Goal: Task Accomplishment & Management: Manage account settings

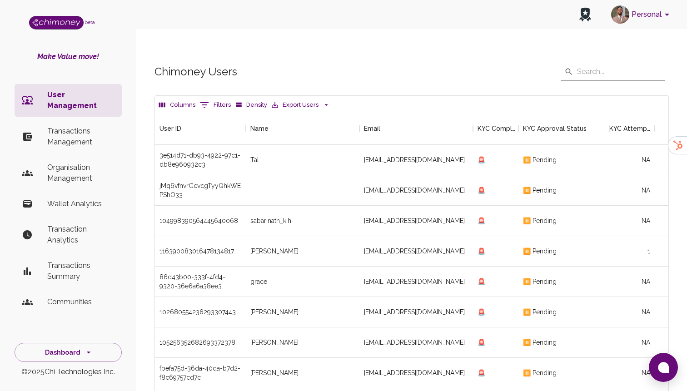
scroll to position [337, 513]
click at [86, 162] on p "Organisation Management" at bounding box center [80, 173] width 67 height 22
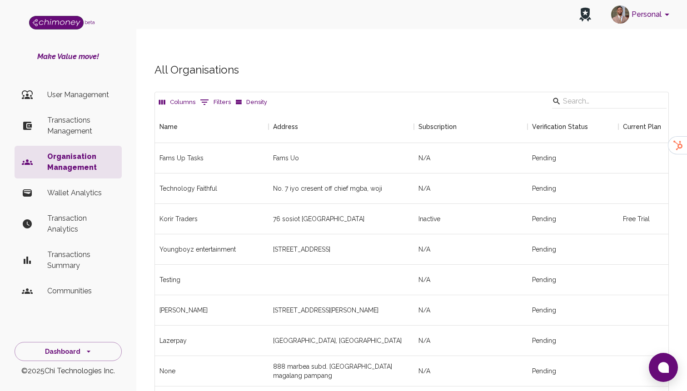
scroll to position [1554, 513]
click at [608, 94] on input "Search" at bounding box center [608, 101] width 90 height 15
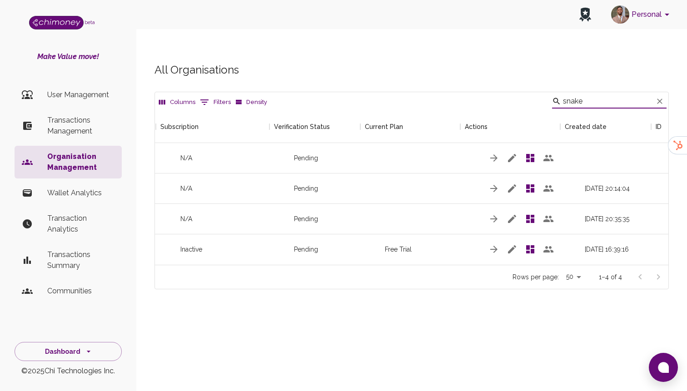
scroll to position [0, 286]
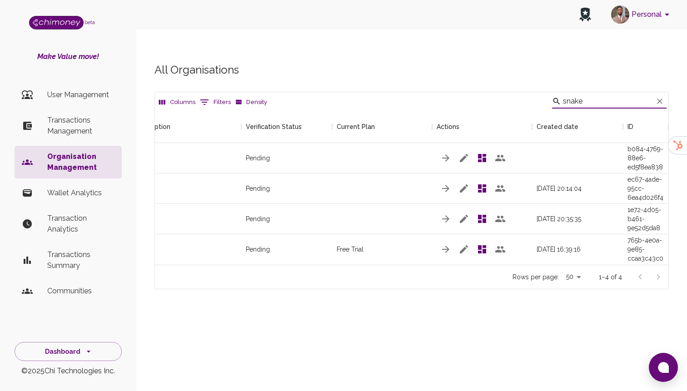
type input "snake"
click at [464, 245] on icon "button" at bounding box center [464, 249] width 8 height 8
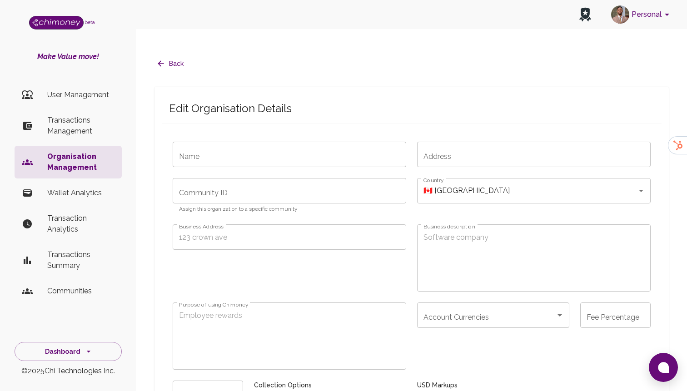
radio input "false"
type input "Snake Nation"
type input "[EMAIL_ADDRESS][DOMAIN_NAME]"
type textarea "Content, Technology, and Culture company. Snake Nation is a media, community, a…"
type textarea "Cross-border payments, subaccount wallets, Multi-currency Wallets, off-ramps"
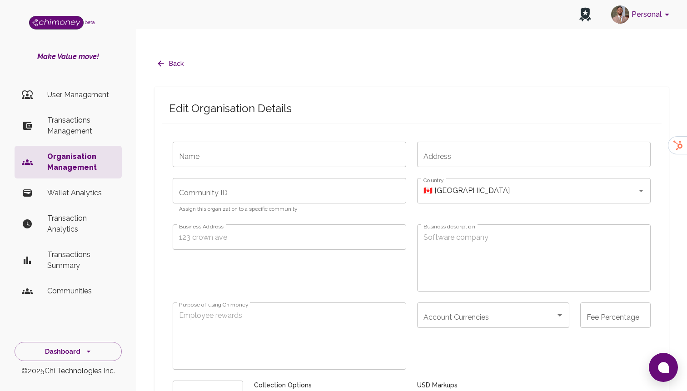
type input "partner_white_glove_[DATE]"
type input "month"
radio input "false"
checkbox input "true"
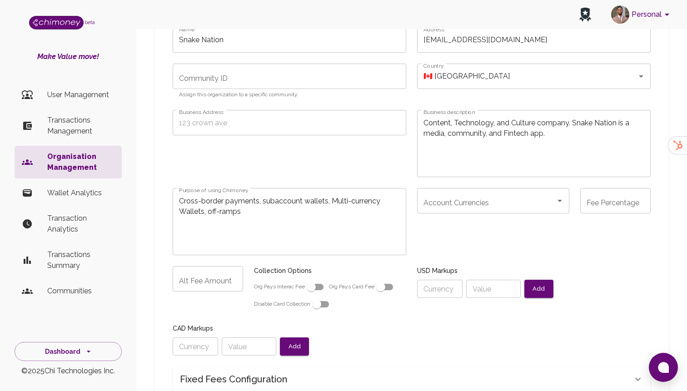
scroll to position [94, 0]
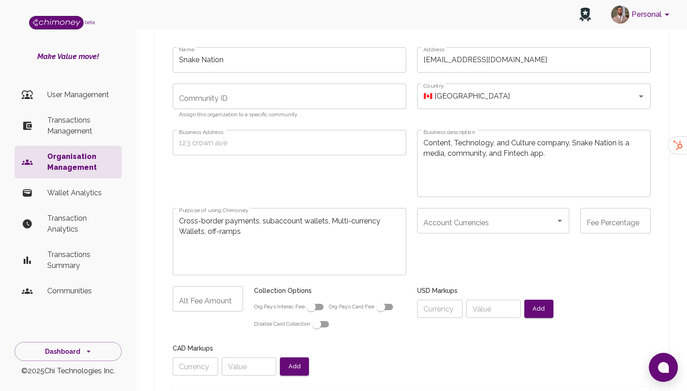
click at [513, 212] on input "Account Currencies" at bounding box center [486, 220] width 130 height 17
click at [448, 226] on span "USD" at bounding box center [493, 227] width 152 height 16
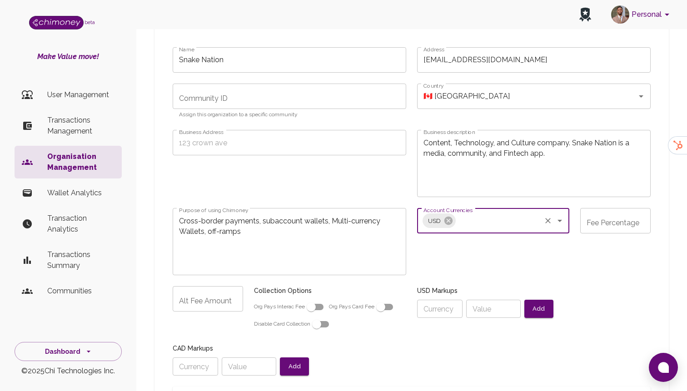
click at [457, 212] on input "Account Currencies" at bounding box center [498, 220] width 83 height 17
click at [435, 241] on span "CAD" at bounding box center [493, 244] width 152 height 16
click at [493, 212] on input "Account Currencies" at bounding box center [515, 220] width 47 height 17
click at [445, 262] on span "NGN" at bounding box center [493, 260] width 152 height 16
radio input "false"
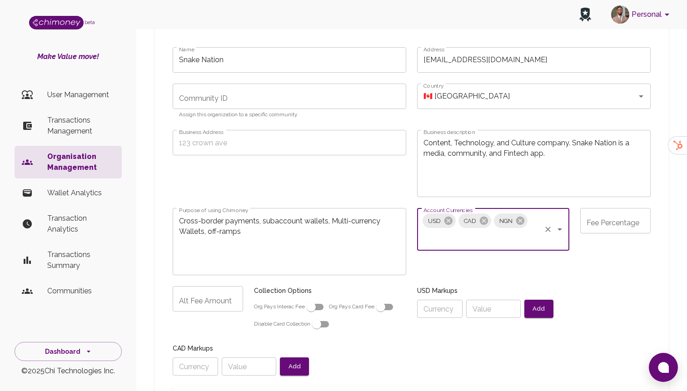
click at [614, 208] on div "Fee Percentage Fee Percentage" at bounding box center [615, 220] width 70 height 25
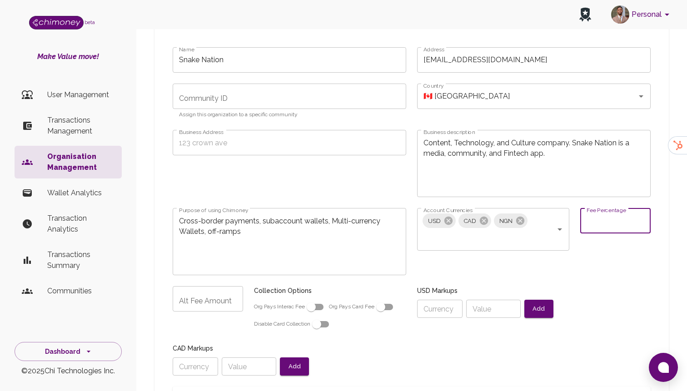
type input "1"
radio input "false"
type input "1."
radio input "false"
type input "1.9"
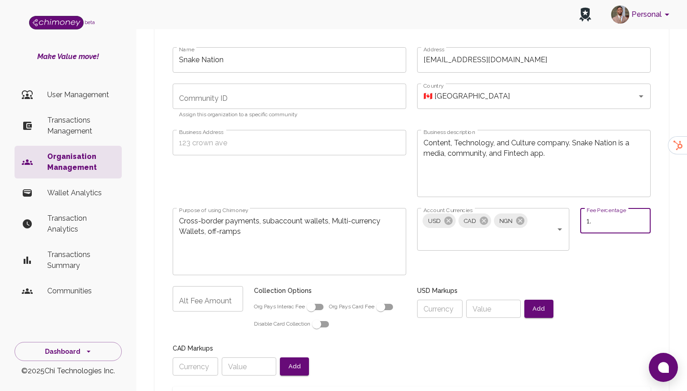
radio input "false"
type input "1.9%"
radio input "false"
type input "1.9%"
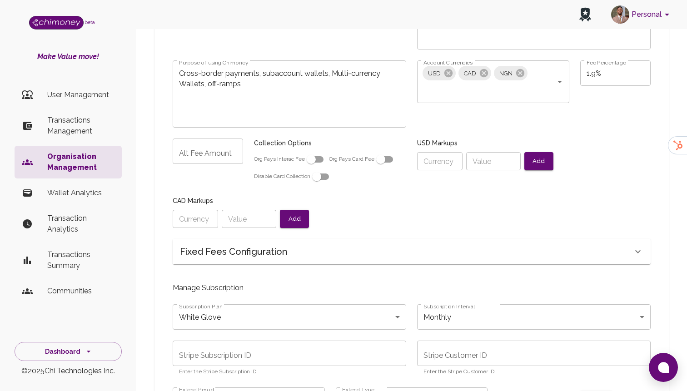
scroll to position [256, 0]
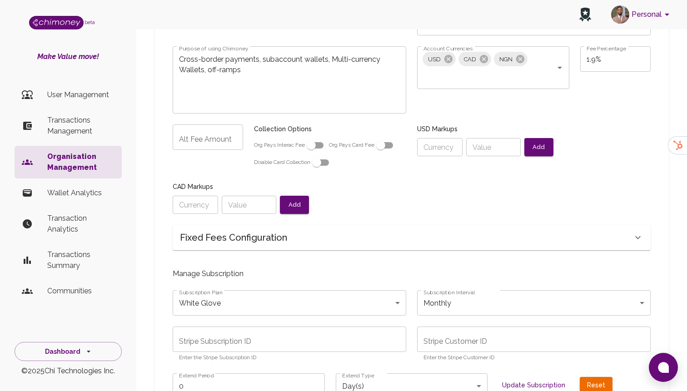
click at [240, 233] on div "Name Snake Nation Name Address [EMAIL_ADDRESS][DOMAIN_NAME] Address Community I…" at bounding box center [406, 221] width 489 height 692
click at [245, 230] on h6 "Fixed Fees Configuration" at bounding box center [233, 237] width 107 height 15
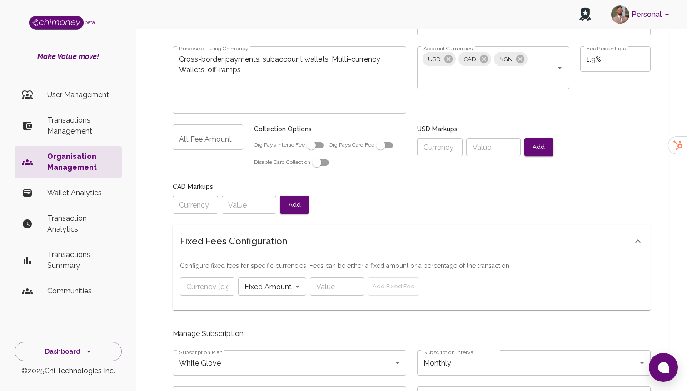
click at [211, 277] on input "text" at bounding box center [207, 286] width 54 height 18
click at [257, 270] on body "Personal beta Make Value move! User Management Transactions Management Organisa…" at bounding box center [343, 344] width 687 height 1200
click at [210, 267] on div at bounding box center [343, 195] width 687 height 391
click at [218, 277] on input "text" at bounding box center [207, 286] width 54 height 18
type input "U"
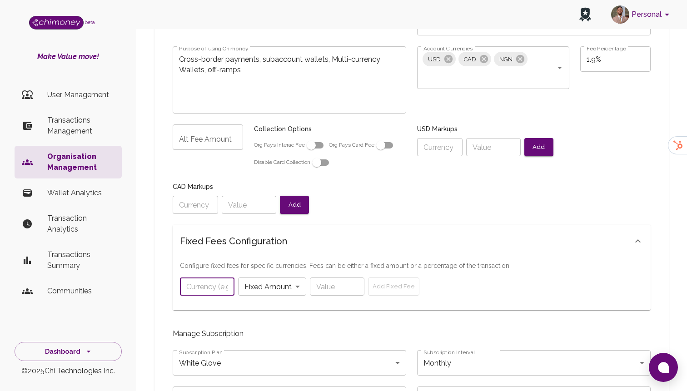
radio input "false"
type input "US"
radio input "false"
type input "USF"
radio input "false"
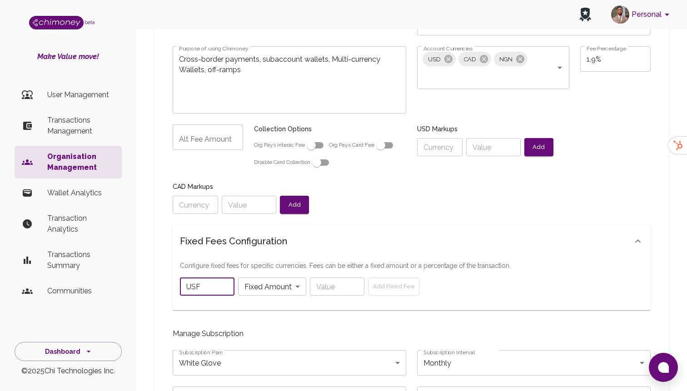
type input "US"
radio input "false"
type input "USD"
radio input "false"
type input "USD"
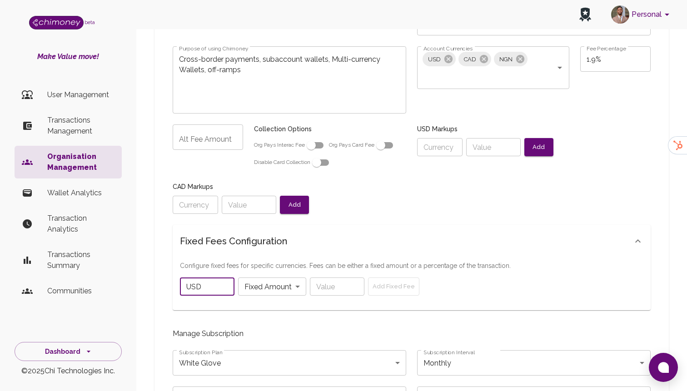
click at [329, 277] on input "number" at bounding box center [337, 286] width 54 height 18
type input "1"
radio input "false"
type input "1.9"
radio input "false"
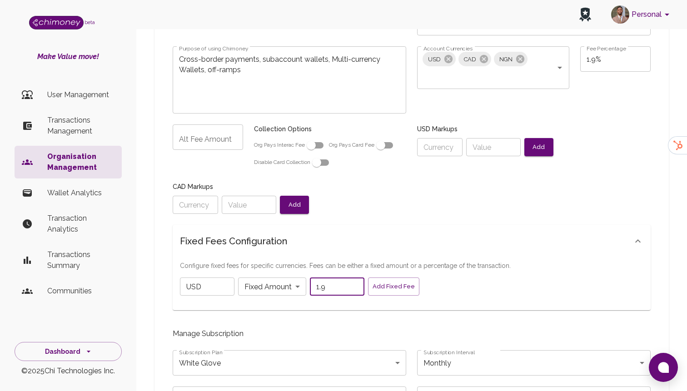
type input "1.9"
click at [489, 238] on div "Fixed Fees Configuration" at bounding box center [412, 241] width 478 height 33
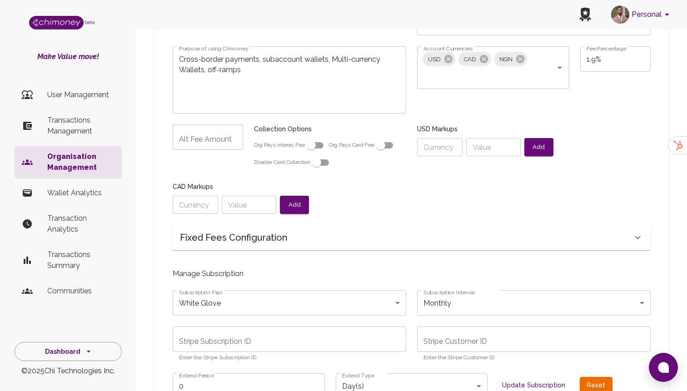
click at [324, 294] on body "Personal beta Make Value move! User Management Transactions Management Organisa…" at bounding box center [343, 314] width 687 height 1140
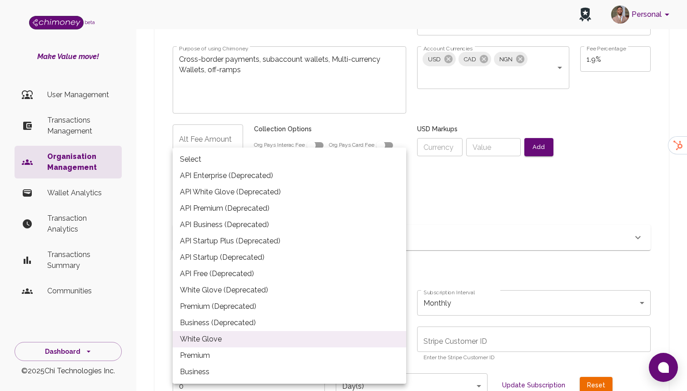
click at [259, 334] on li "White Glove" at bounding box center [289, 339] width 233 height 16
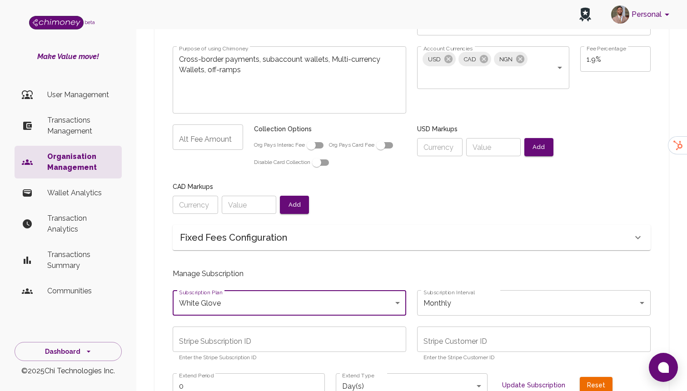
click at [431, 288] on body "Personal beta Make Value move! User Management Transactions Management Organisa…" at bounding box center [343, 314] width 687 height 1140
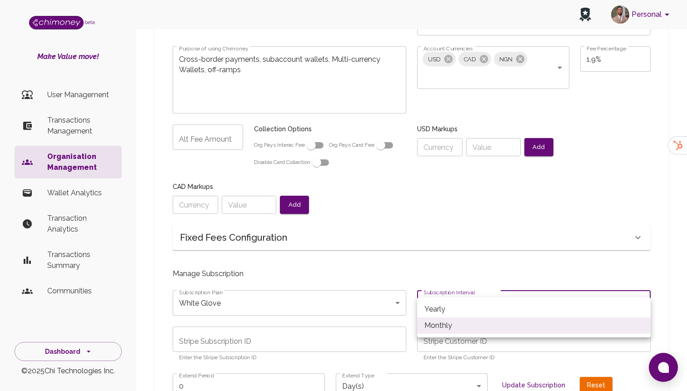
click at [366, 304] on div at bounding box center [343, 195] width 687 height 391
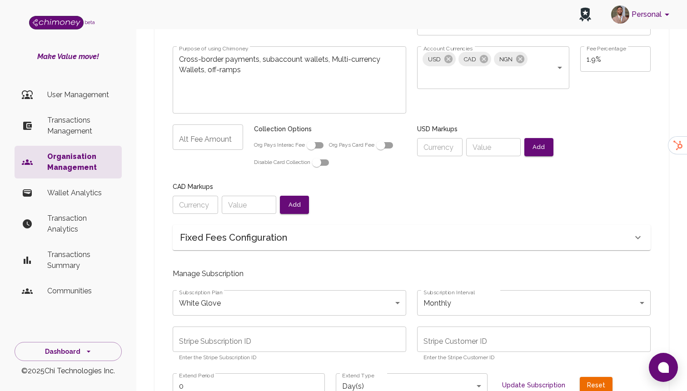
radio input "false"
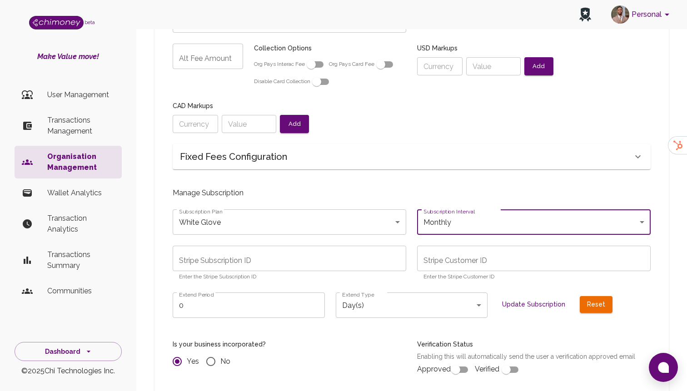
scroll to position [373, 0]
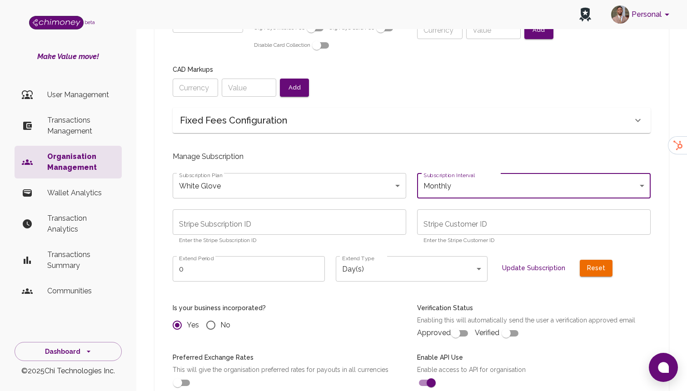
click at [246, 256] on input "0" at bounding box center [249, 268] width 152 height 25
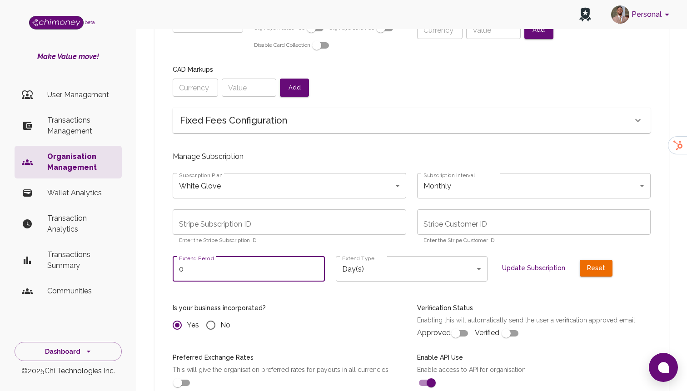
radio input "false"
type input "8"
radio input "false"
type input "8"
click at [416, 244] on body "Personal beta Make Value move! User Management Transactions Management Organisa…" at bounding box center [343, 197] width 687 height 1140
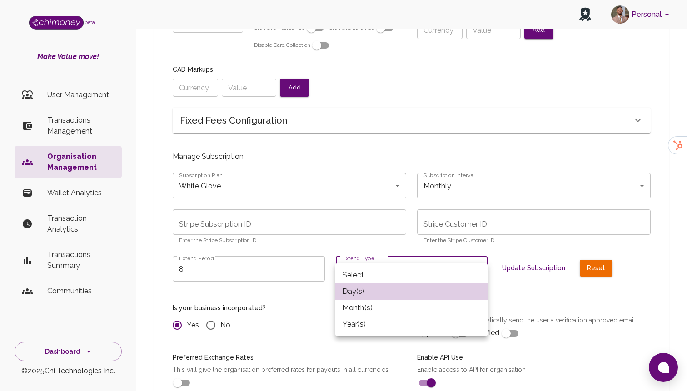
click at [374, 303] on li "Month(s)" at bounding box center [411, 308] width 152 height 16
type input "month"
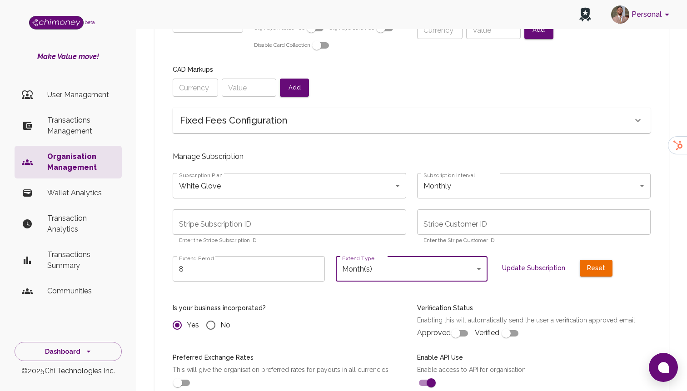
click at [524, 260] on button "Update Subscription" at bounding box center [533, 268] width 70 height 17
radio input "false"
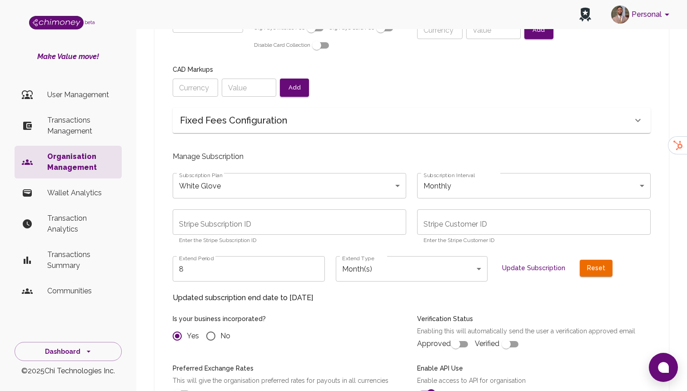
click at [251, 257] on input "8" at bounding box center [249, 268] width 152 height 25
radio input "false"
type input "1"
radio input "false"
type input "10"
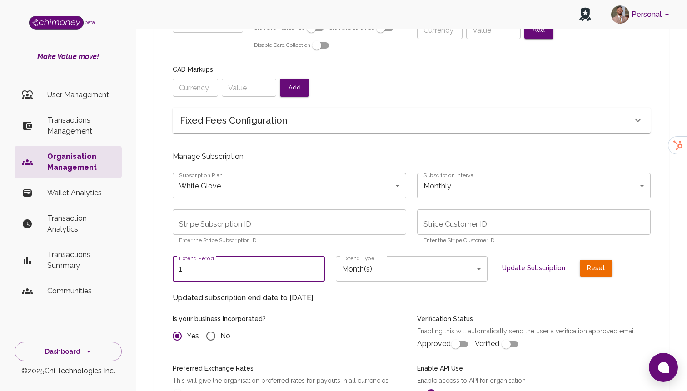
radio input "false"
type input "10"
click at [524, 260] on button "Update Subscription" at bounding box center [533, 268] width 70 height 17
radio input "false"
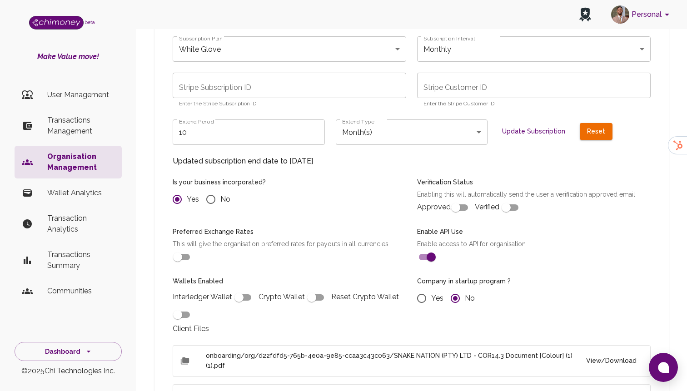
scroll to position [514, 0]
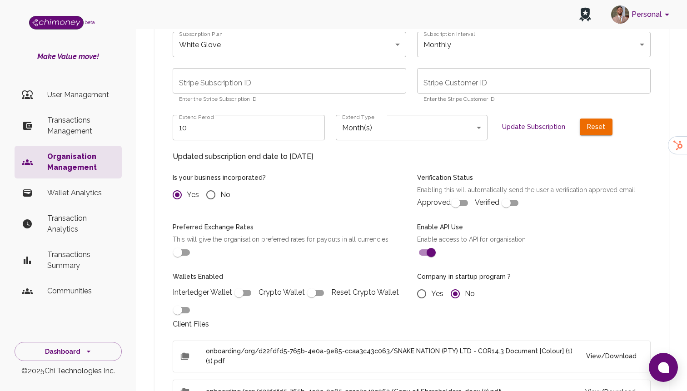
click at [449, 194] on input "checkbox" at bounding box center [456, 202] width 52 height 17
checkbox input "true"
radio input "false"
click at [514, 194] on input "checkbox" at bounding box center [506, 202] width 52 height 17
checkbox input "true"
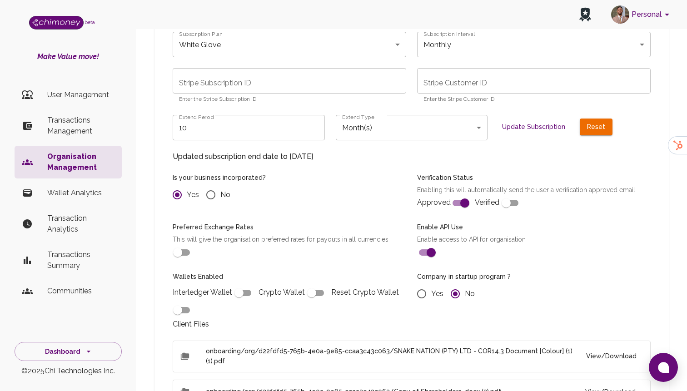
radio input "false"
click at [181, 244] on input "checkbox" at bounding box center [178, 252] width 52 height 17
checkbox input "true"
radio input "false"
click at [247, 284] on input "checkbox" at bounding box center [239, 292] width 52 height 17
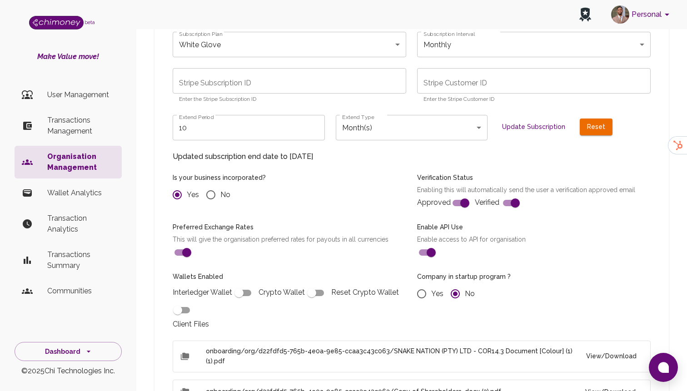
checkbox input "true"
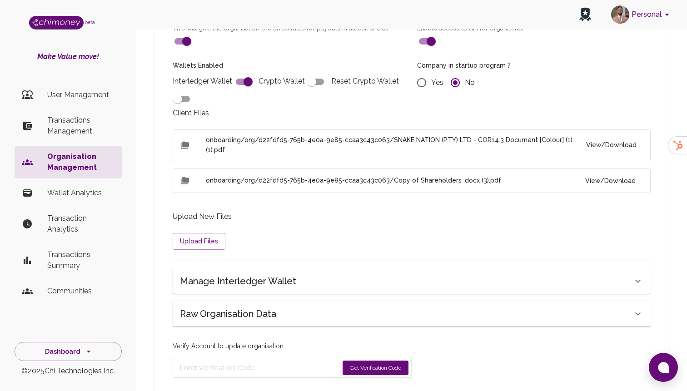
scroll to position [734, 0]
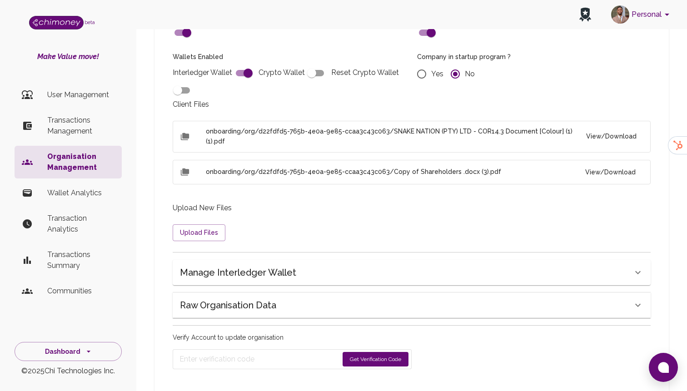
click at [388, 349] on form "Get Verification Code" at bounding box center [292, 359] width 239 height 20
click at [392, 352] on button "Get Verification Code" at bounding box center [375, 359] width 66 height 15
click at [557, 75] on div "Company in startup program ? Yes No" at bounding box center [528, 70] width 244 height 58
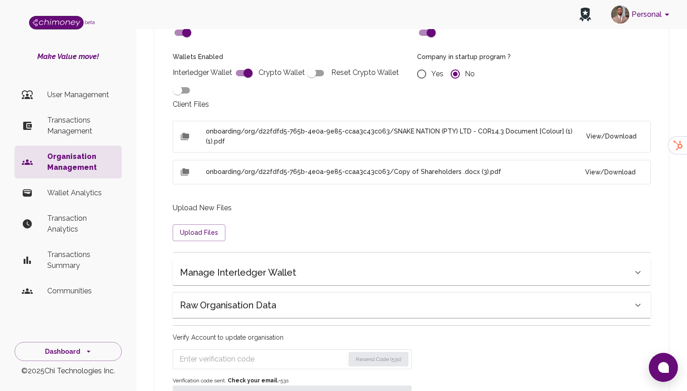
radio input "false"
click at [237, 352] on input "Enter verification code" at bounding box center [261, 359] width 165 height 15
paste input "7516"
type input "7516"
click at [239, 386] on button "Update Organisation" at bounding box center [292, 396] width 239 height 20
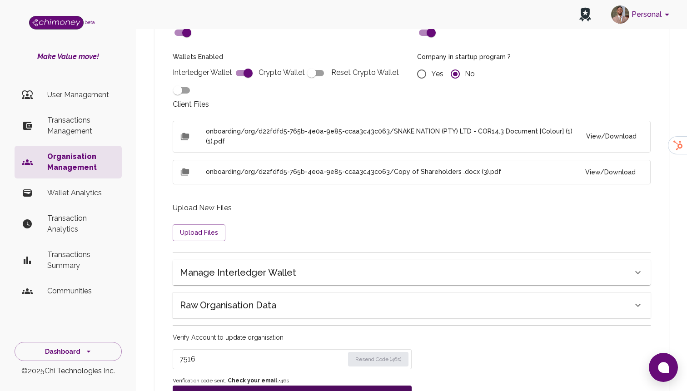
radio input "false"
type input "annual"
type input "sub_1SFaeIA6TBpqSfGx1MqKlAKj"
type input "cus_TBybhW5Ivs80dt"
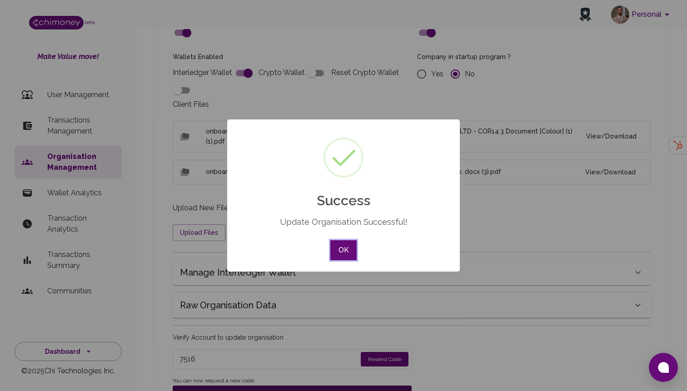
radio input "false"
click at [335, 247] on button "OK" at bounding box center [343, 250] width 26 height 20
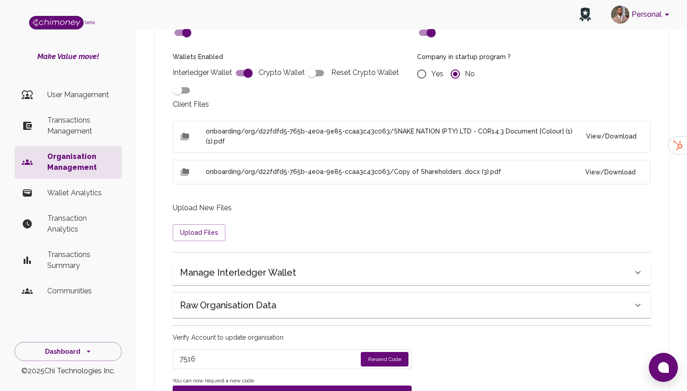
click at [90, 164] on p "Organisation Management" at bounding box center [80, 162] width 67 height 22
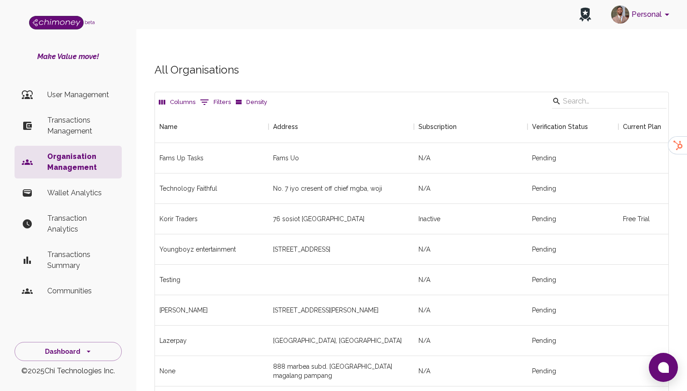
scroll to position [1554, 513]
click at [86, 110] on li "Transactions Management" at bounding box center [68, 125] width 107 height 33
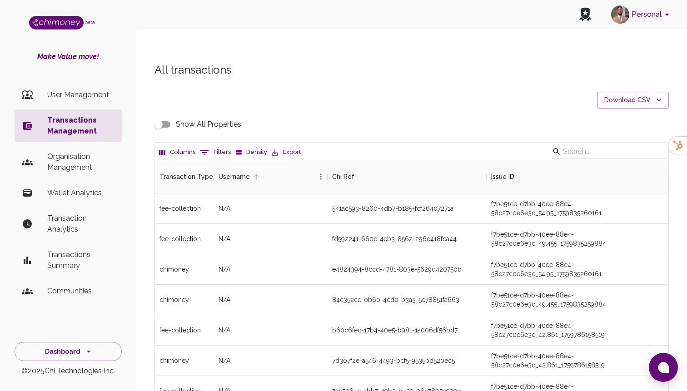
scroll to position [337, 513]
click at [115, 97] on li "User Management" at bounding box center [68, 95] width 107 height 22
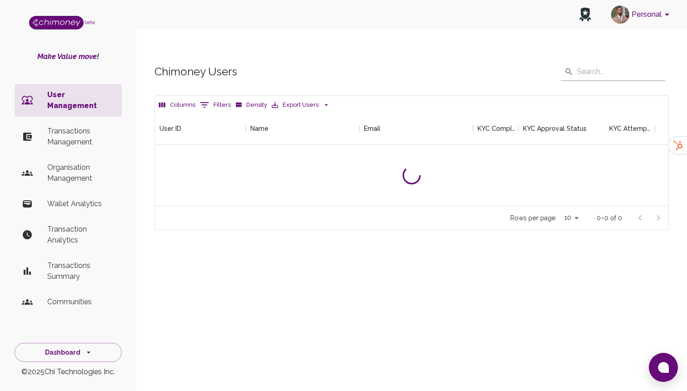
scroll to position [94, 513]
click at [213, 98] on button "Filters" at bounding box center [215, 105] width 35 height 15
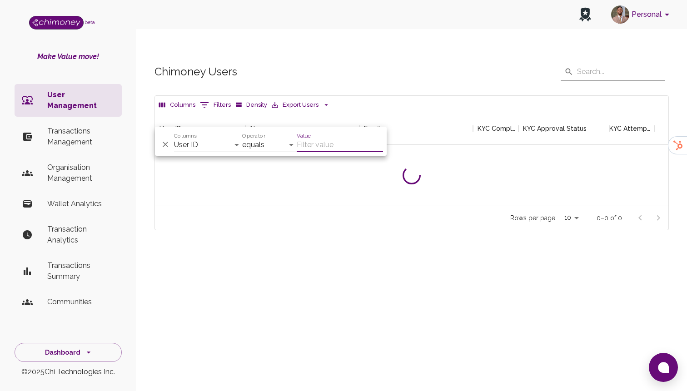
scroll to position [337, 513]
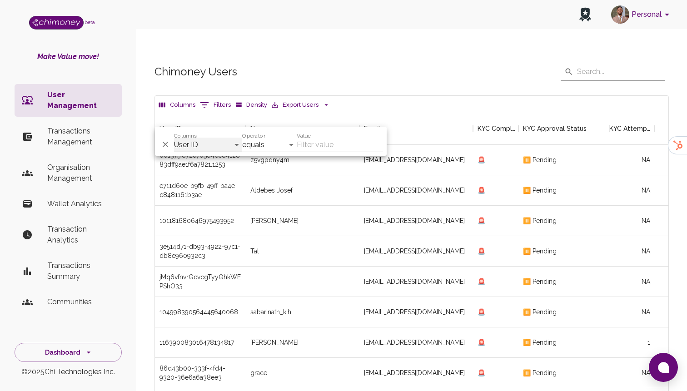
click at [219, 143] on select "User ID Name Email KYC Completed KYC Approval Status KYC Attempts Join date Upd…" at bounding box center [208, 145] width 68 height 15
select select "email"
click at [174, 138] on select "User ID Name Email KYC Completed KYC Approval Status KYC Attempts Join date Upd…" at bounding box center [208, 145] width 68 height 15
click at [253, 145] on select "equals starts with is any of" at bounding box center [269, 145] width 54 height 15
click at [314, 143] on input "Value" at bounding box center [340, 145] width 86 height 15
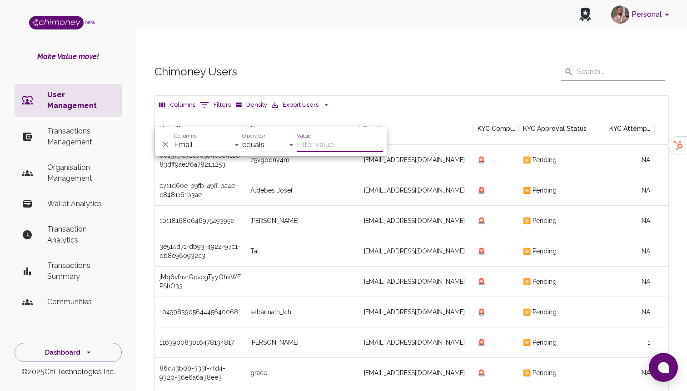
paste input "8233753563"
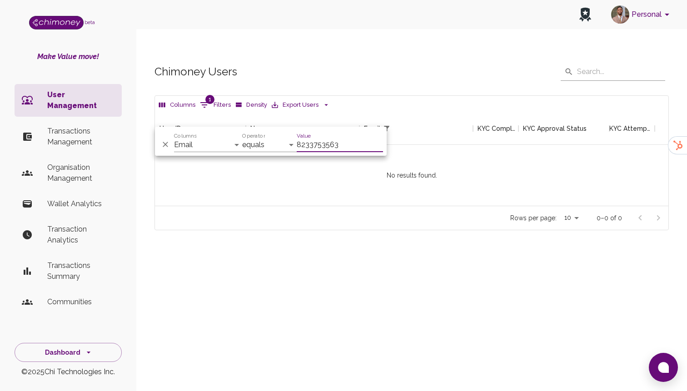
scroll to position [94, 513]
paste input "[EMAIL_ADDRESS][DOMAIN_NAME]"
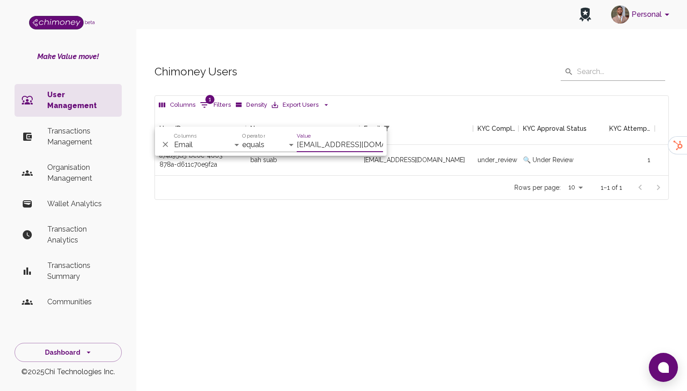
scroll to position [63, 513]
type input "[EMAIL_ADDRESS][DOMAIN_NAME]"
click at [287, 181] on div "Rows per page: 10 10 1–1 of 1" at bounding box center [411, 187] width 513 height 24
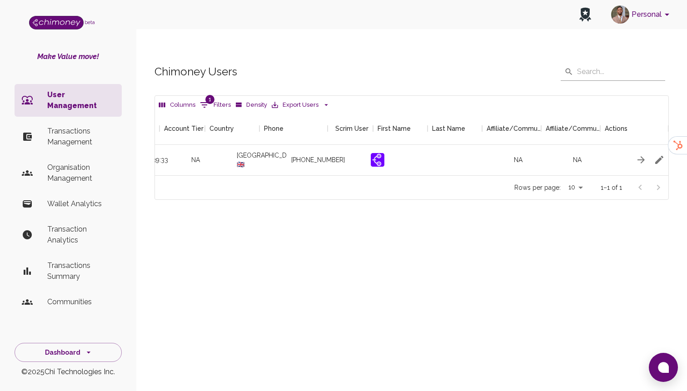
scroll to position [0, 1040]
click at [631, 154] on icon "button" at bounding box center [631, 159] width 11 height 11
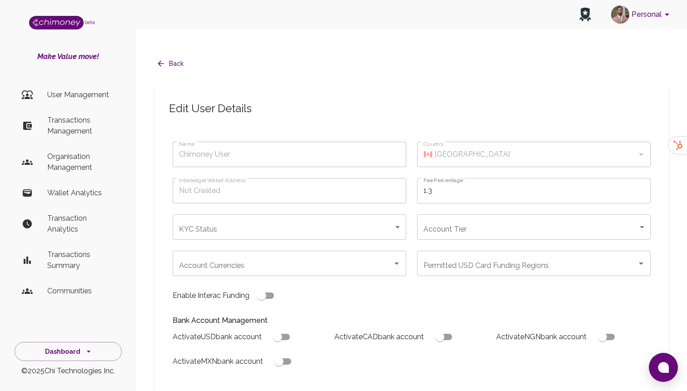
type input "bah suab"
type input "🇬🇧 [GEOGRAPHIC_DATA]"
type input "under_review"
checkbox input "true"
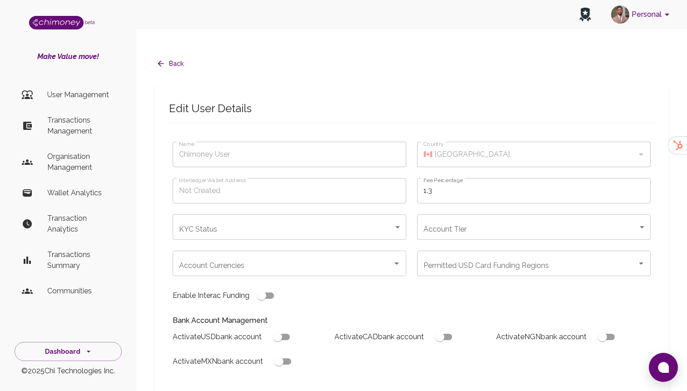
checkbox input "true"
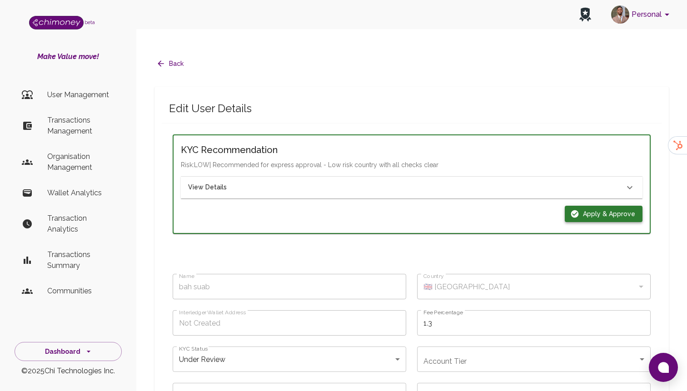
click at [597, 206] on button "Apply & Approve" at bounding box center [603, 214] width 78 height 17
type input "completed"
type input "tier-1"
checkbox input "true"
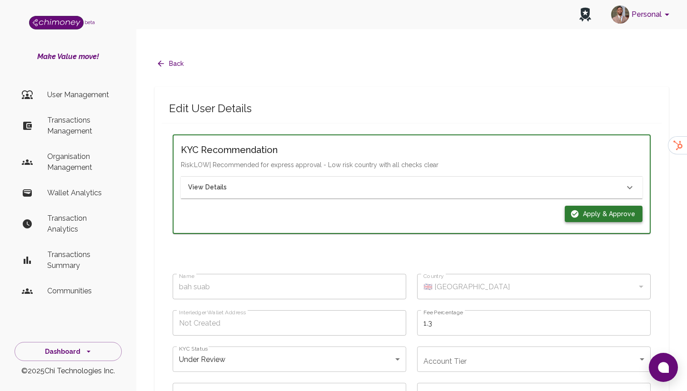
checkbox input "true"
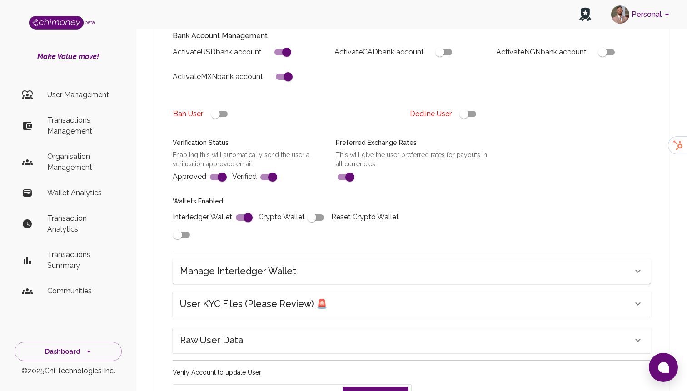
scroll to position [344, 0]
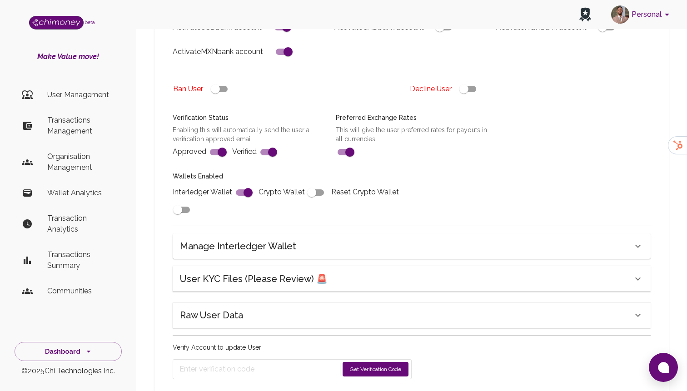
click at [363, 362] on button "Get Verification Code" at bounding box center [375, 369] width 66 height 15
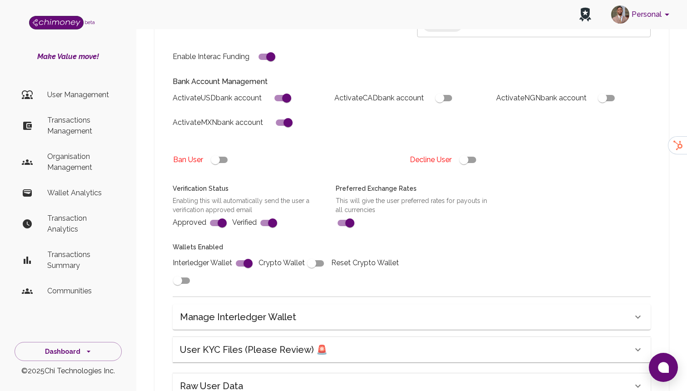
scroll to position [373, 0]
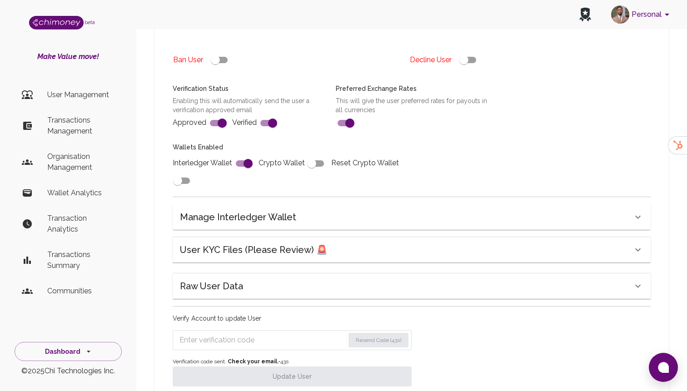
click at [235, 333] on input "Enter verification code" at bounding box center [261, 340] width 165 height 15
paste input "9882"
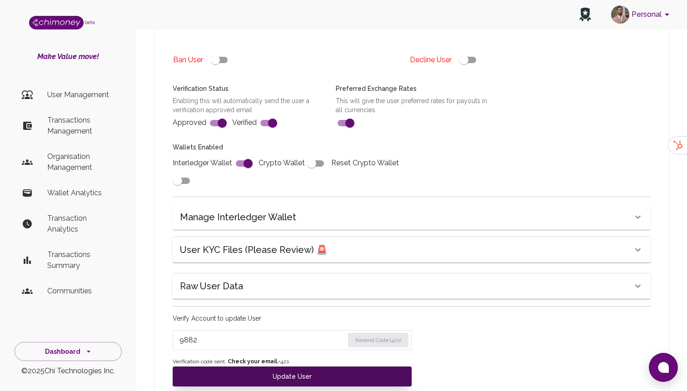
type input "9882"
click at [239, 366] on button "Update User" at bounding box center [292, 376] width 239 height 20
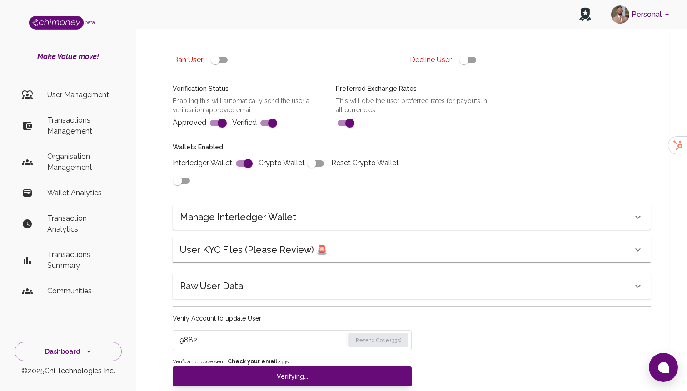
type input "under_review"
checkbox input "false"
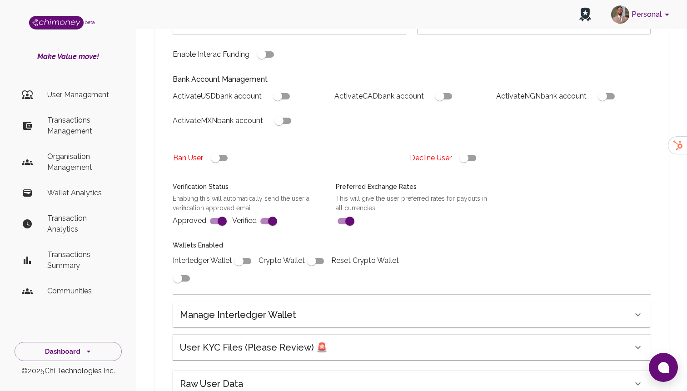
type input "completed"
type input "tier-1"
checkbox input "true"
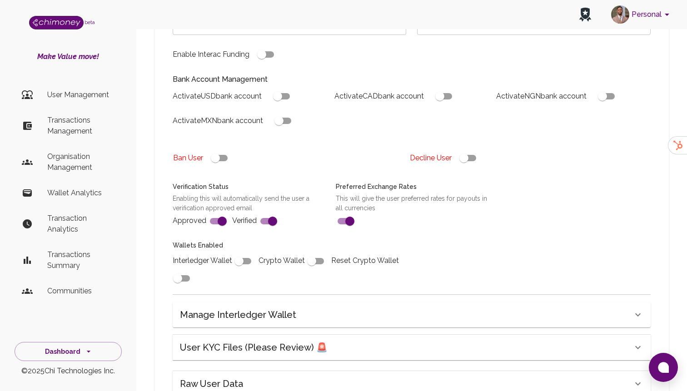
checkbox input "true"
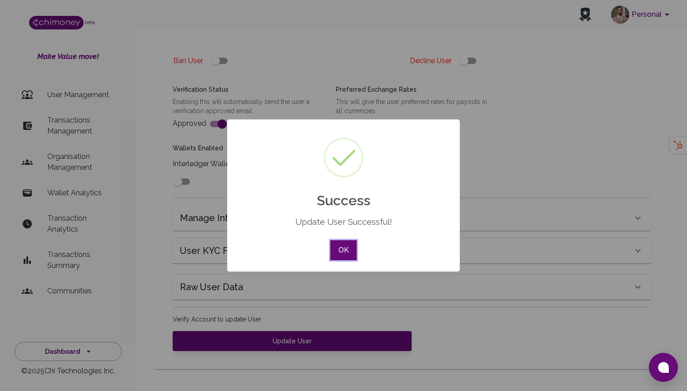
scroll to position [337, 0]
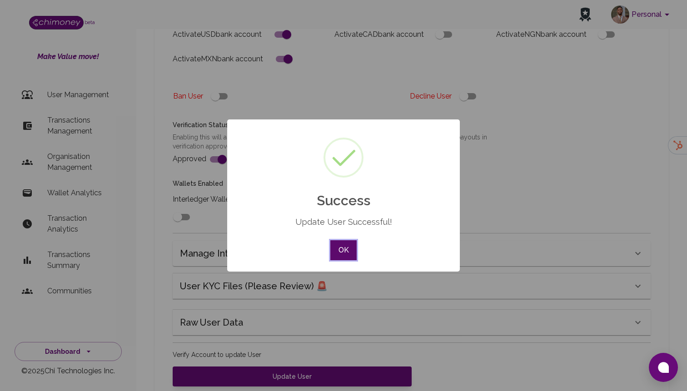
click at [334, 247] on button "OK" at bounding box center [343, 250] width 26 height 20
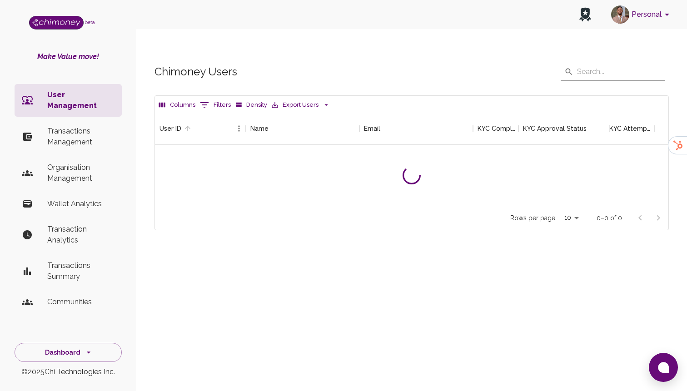
scroll to position [63, 513]
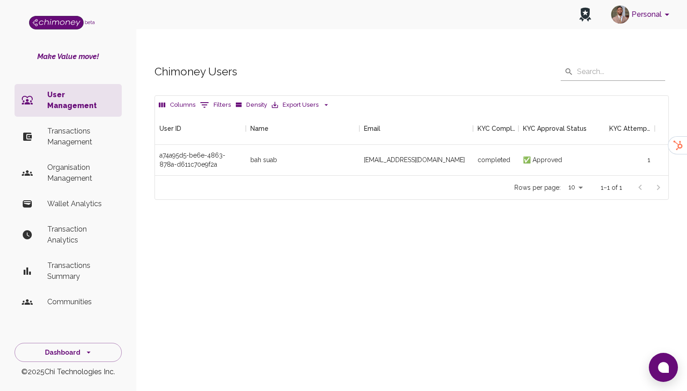
click at [206, 99] on icon "Show filters" at bounding box center [204, 104] width 11 height 11
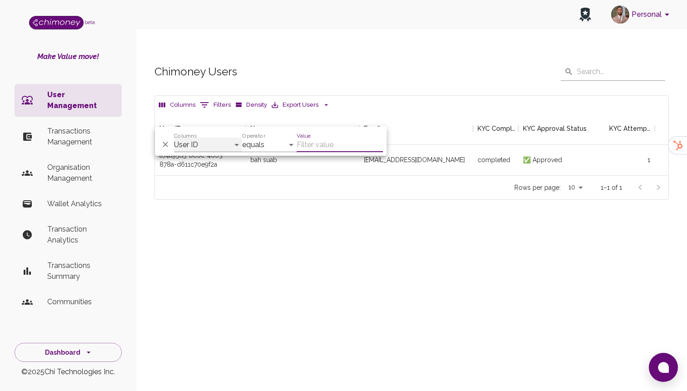
click at [221, 143] on select "User ID Name Email KYC Completed KYC Approval Status KYC Attempts Join date Upd…" at bounding box center [208, 145] width 68 height 15
select select "email"
click at [174, 138] on select "User ID Name Email KYC Completed KYC Approval Status KYC Attempts Join date Upd…" at bounding box center [208, 145] width 68 height 15
click at [293, 145] on select "contains equals starts with is any of" at bounding box center [269, 145] width 54 height 15
click at [335, 143] on input "Value" at bounding box center [340, 145] width 86 height 15
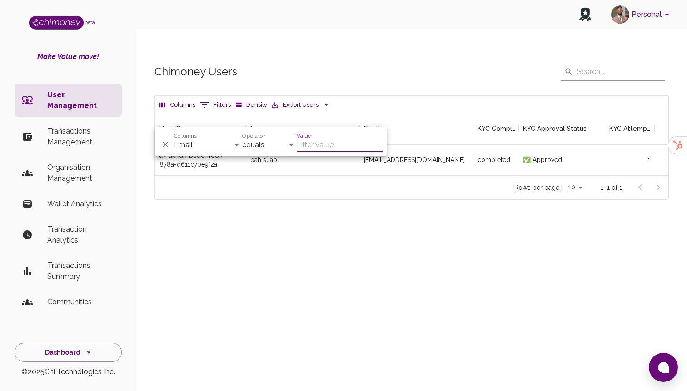
paste input "[EMAIL_ADDRESS][DOMAIN_NAME]"
type input "[EMAIL_ADDRESS][DOMAIN_NAME]"
click at [459, 145] on div "[EMAIL_ADDRESS][DOMAIN_NAME]" at bounding box center [416, 160] width 114 height 30
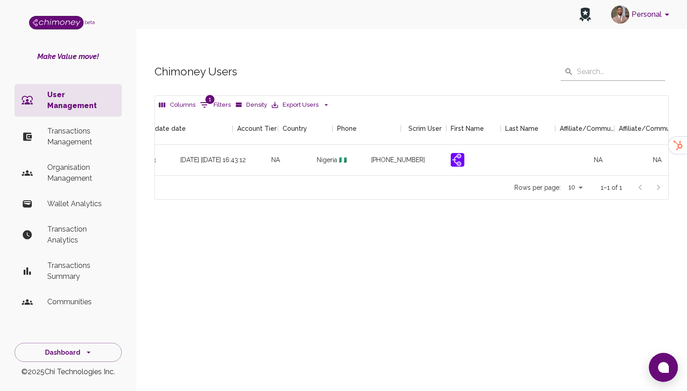
scroll to position [0, 1040]
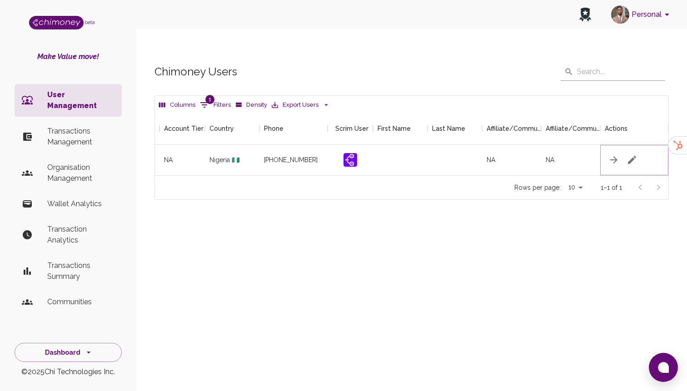
click at [626, 151] on button "button" at bounding box center [632, 160] width 18 height 18
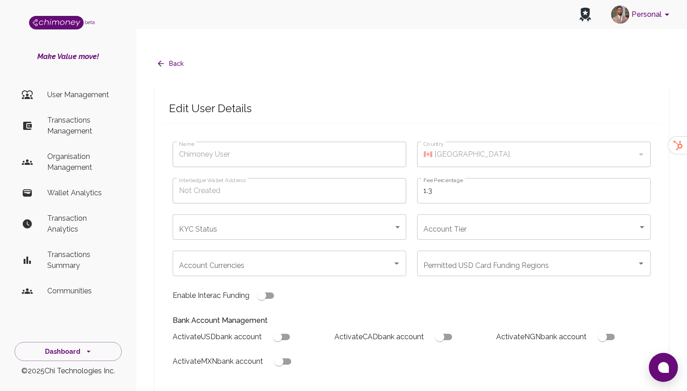
type input "[PERSON_NAME]"
type input "🇳🇬 [GEOGRAPHIC_DATA]"
type input "under_review"
checkbox input "true"
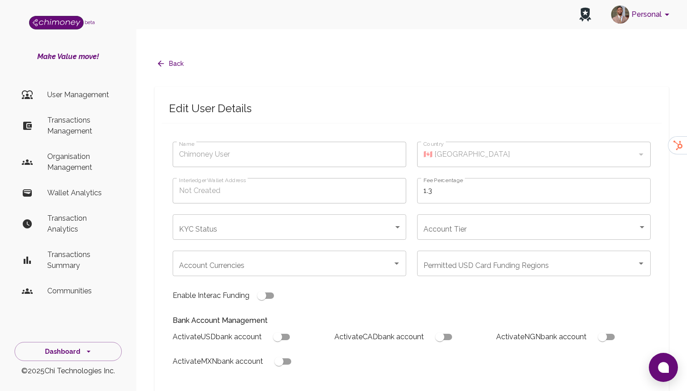
checkbox input "true"
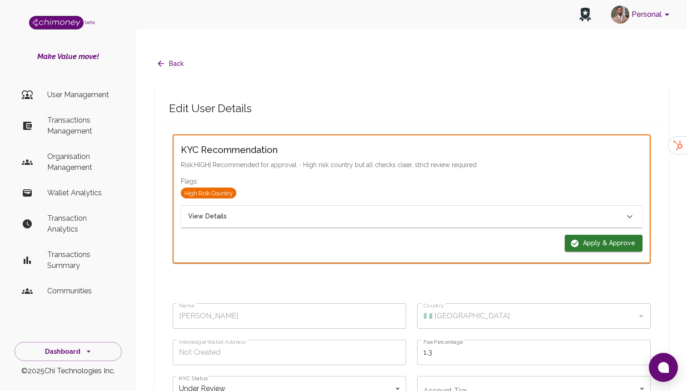
scroll to position [12, 0]
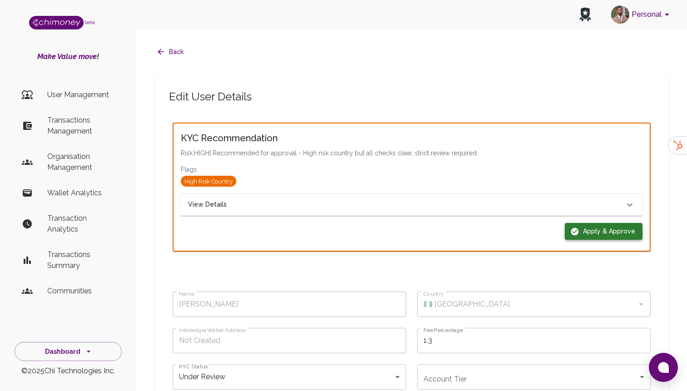
click at [578, 228] on icon "button" at bounding box center [575, 232] width 8 height 8
type input "completed"
type input "tier-1"
checkbox input "true"
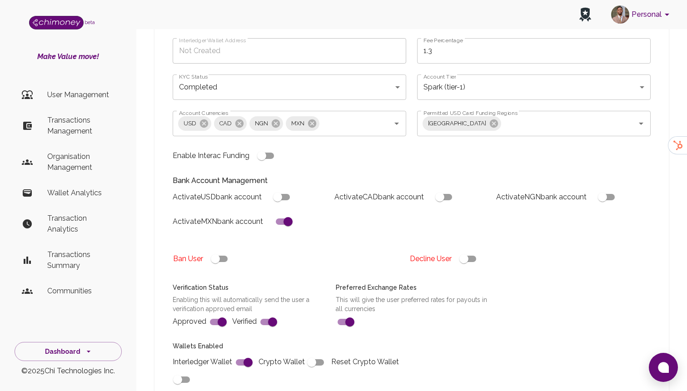
scroll to position [327, 0]
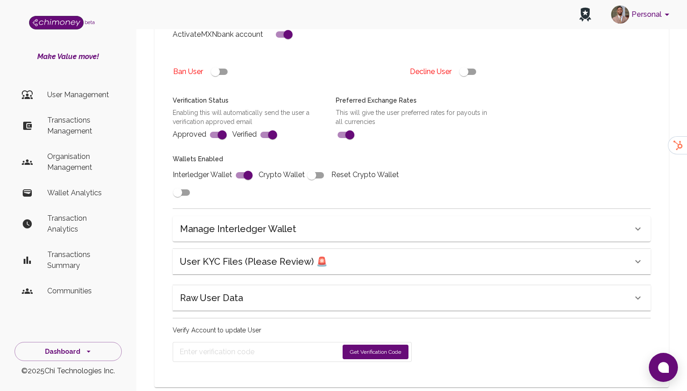
click at [366, 345] on button "Get Verification Code" at bounding box center [375, 352] width 66 height 15
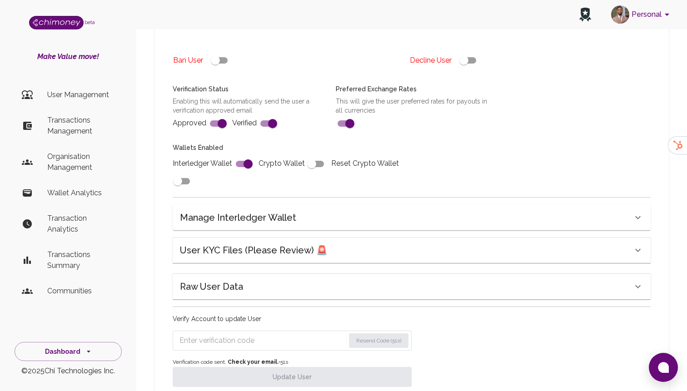
scroll to position [356, 0]
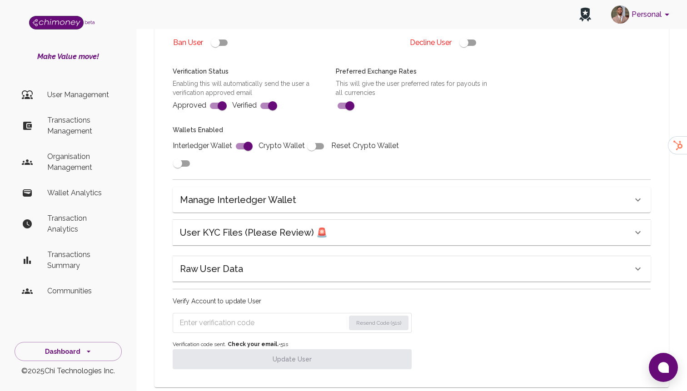
click at [269, 313] on form "Resend Code (51s)" at bounding box center [292, 323] width 239 height 20
click at [269, 316] on input "Enter verification code" at bounding box center [261, 323] width 164 height 15
paste input "9860"
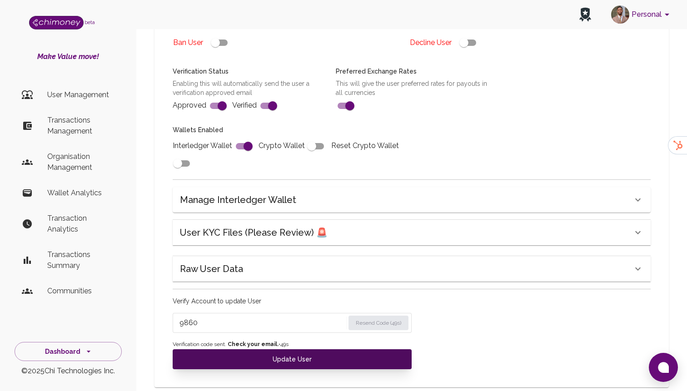
type input "9860"
click at [262, 349] on button "Update User" at bounding box center [292, 359] width 239 height 20
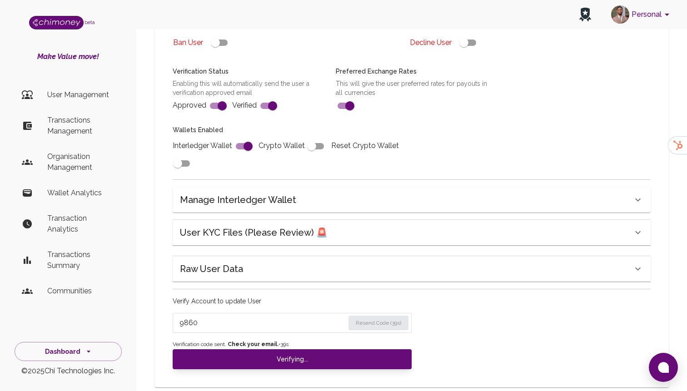
type input "under_review"
checkbox input "false"
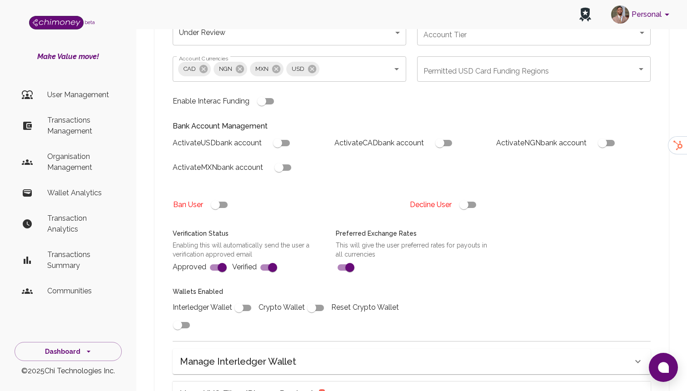
type input "completed"
type input "tier-1"
checkbox input "true"
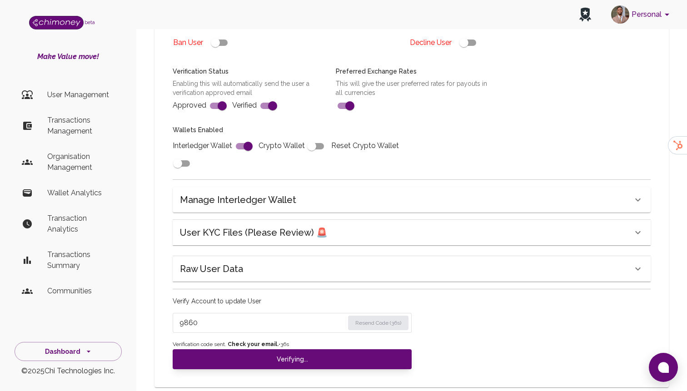
scroll to position [320, 0]
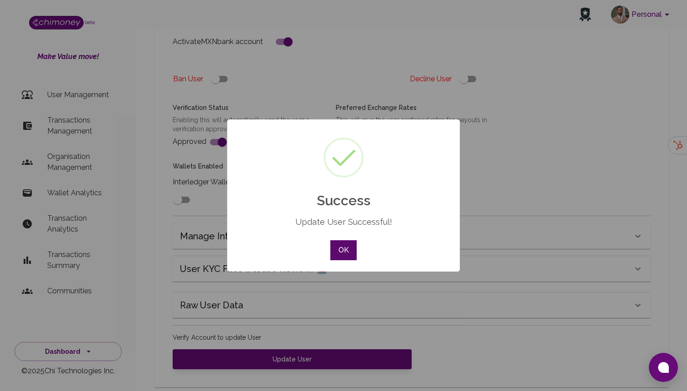
click at [336, 259] on button "OK" at bounding box center [343, 250] width 26 height 20
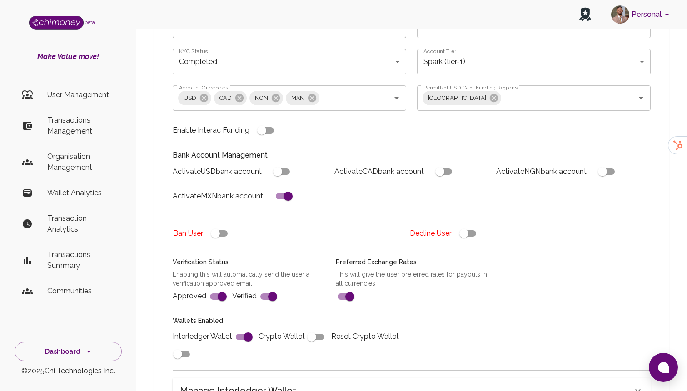
scroll to position [0, 0]
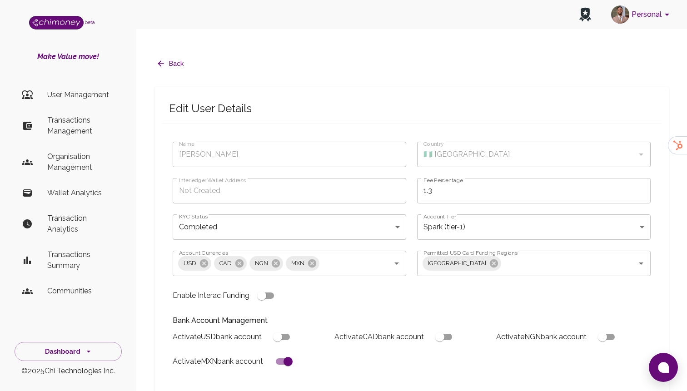
click at [70, 89] on p "User Management" at bounding box center [80, 94] width 67 height 11
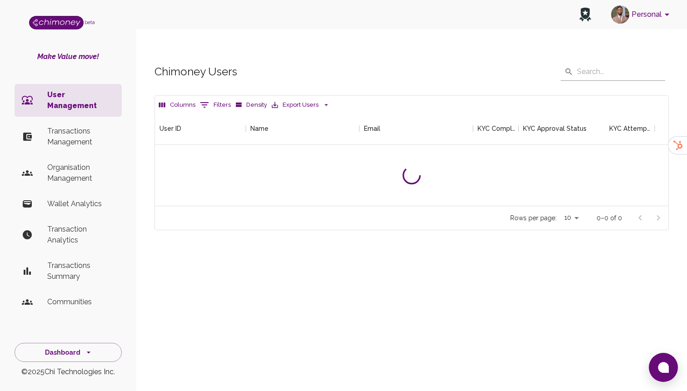
scroll to position [94, 513]
click at [214, 98] on button "Filters" at bounding box center [215, 105] width 35 height 15
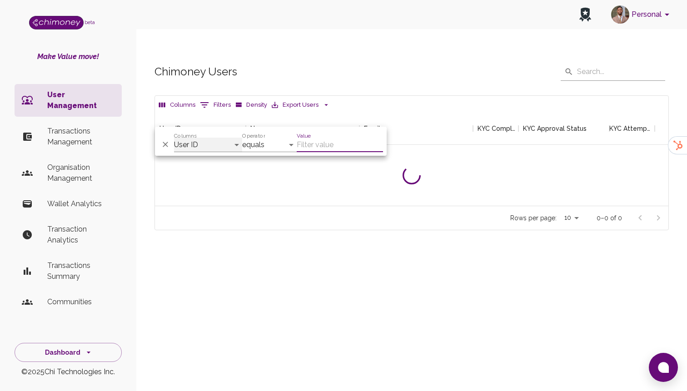
click at [210, 138] on select "User ID Name Email KYC Completed KYC Approval Status KYC Attempts Join date Upd…" at bounding box center [208, 145] width 68 height 15
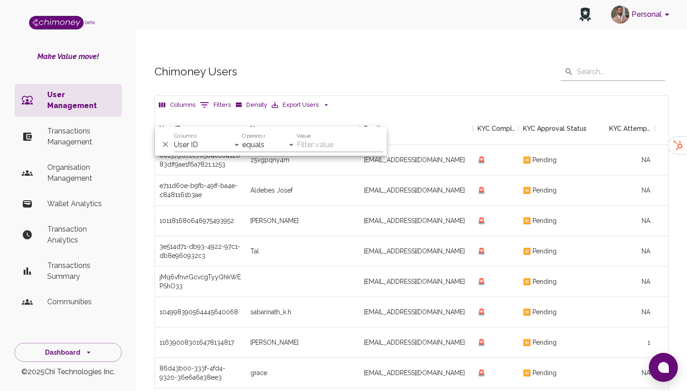
scroll to position [337, 513]
click at [322, 142] on input "Value" at bounding box center [340, 145] width 86 height 15
click at [218, 152] on select "User ID Name Email KYC Completed KYC Approval Status KYC Attempts Join date Upd…" at bounding box center [208, 145] width 68 height 15
select select "email"
click at [174, 138] on select "User ID Name Email KYC Completed KYC Approval Status KYC Attempts Join date Upd…" at bounding box center [208, 145] width 68 height 15
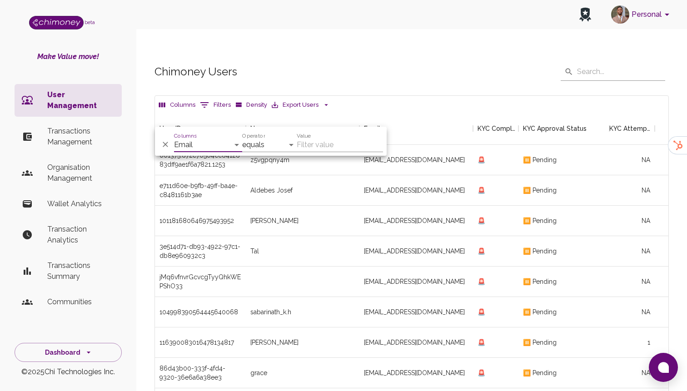
click at [318, 140] on input "Value" at bounding box center [340, 145] width 86 height 15
paste input "[EMAIL_ADDRESS][DOMAIN_NAME]"
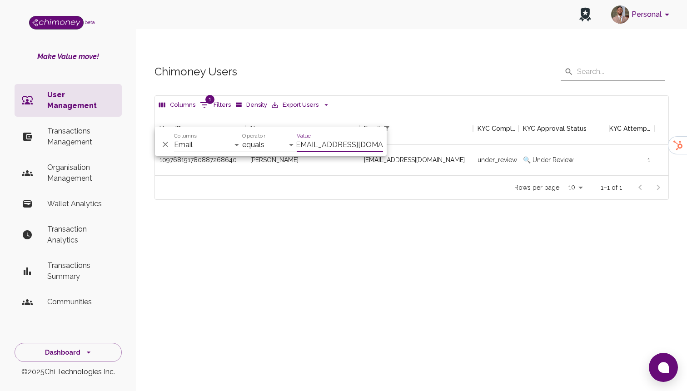
scroll to position [63, 513]
type input "[EMAIL_ADDRESS][DOMAIN_NAME]"
click at [480, 149] on div "under_review" at bounding box center [495, 160] width 45 height 30
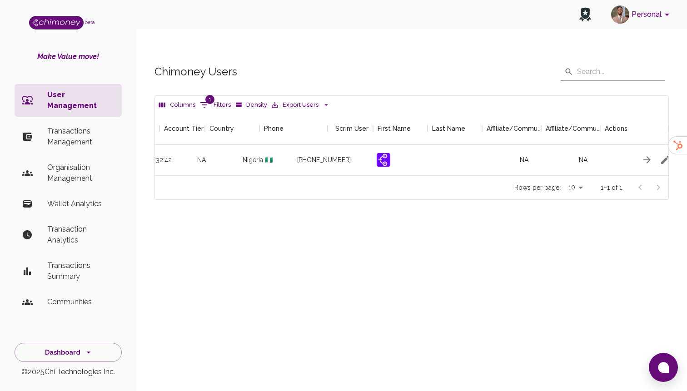
scroll to position [0, 1040]
click at [630, 156] on icon "button" at bounding box center [632, 160] width 8 height 8
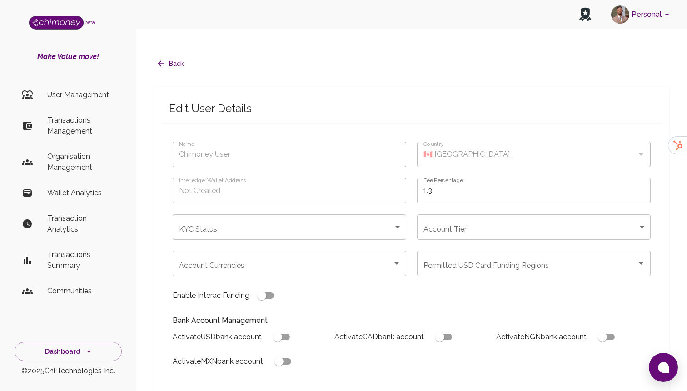
type input "[PERSON_NAME]"
type input "🇳🇬 [GEOGRAPHIC_DATA]"
type input "under_review"
checkbox input "true"
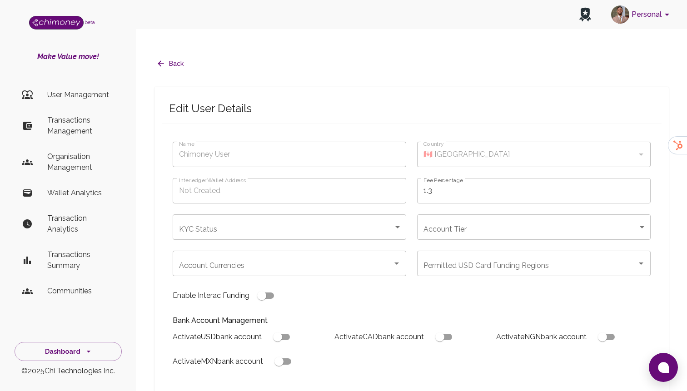
checkbox input "true"
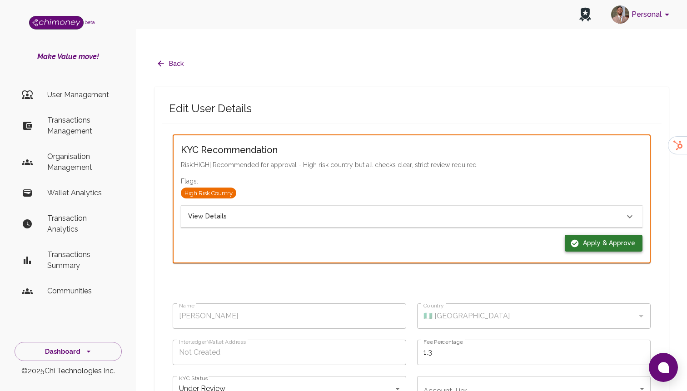
click at [600, 235] on button "Apply & Approve" at bounding box center [603, 243] width 78 height 17
type input "completed"
type input "tier-1"
checkbox input "true"
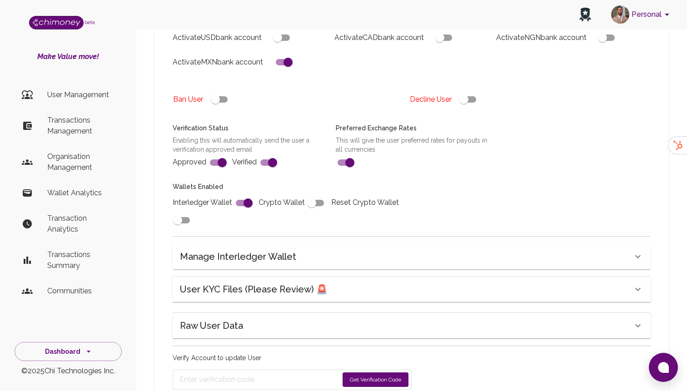
scroll to position [327, 0]
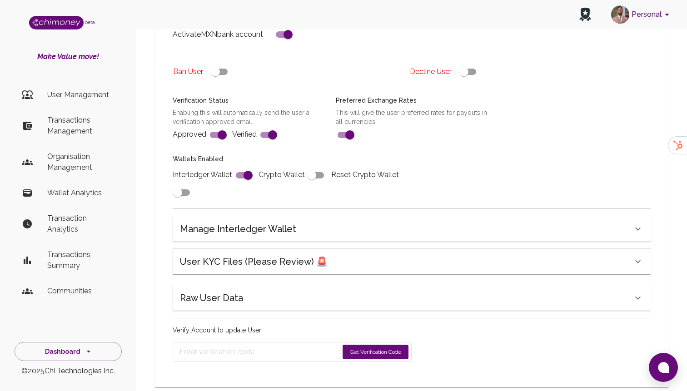
click at [370, 345] on button "Get Verification Code" at bounding box center [375, 352] width 66 height 15
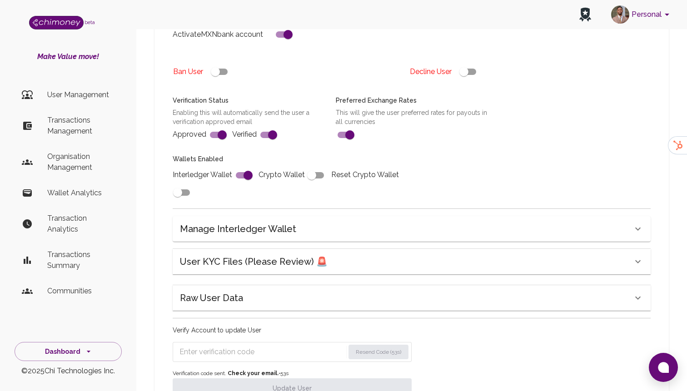
click at [239, 345] on input "Enter verification code" at bounding box center [261, 352] width 165 height 15
paste input "7373"
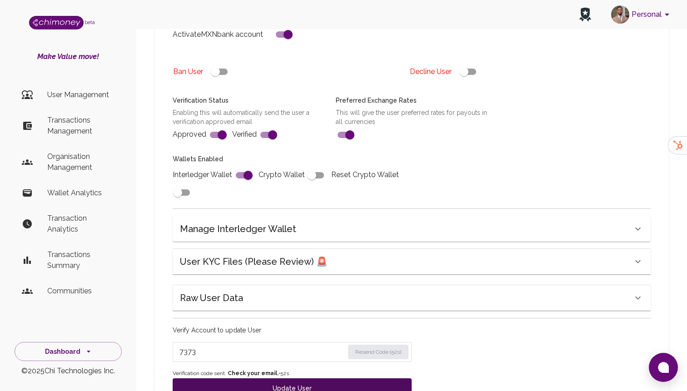
type input "7373"
click at [244, 378] on button "Update User" at bounding box center [292, 388] width 239 height 20
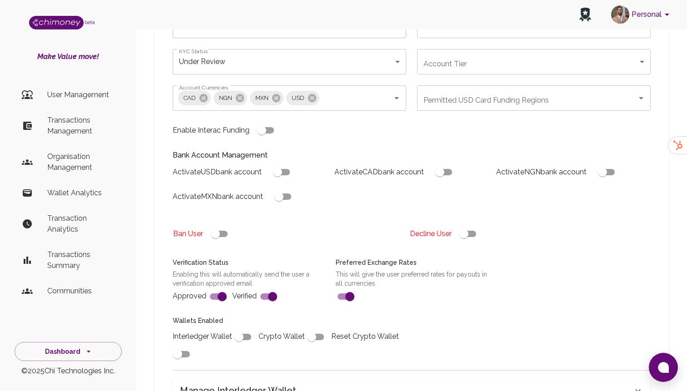
type input "under_review"
checkbox input "false"
type input "completed"
type input "tier-1"
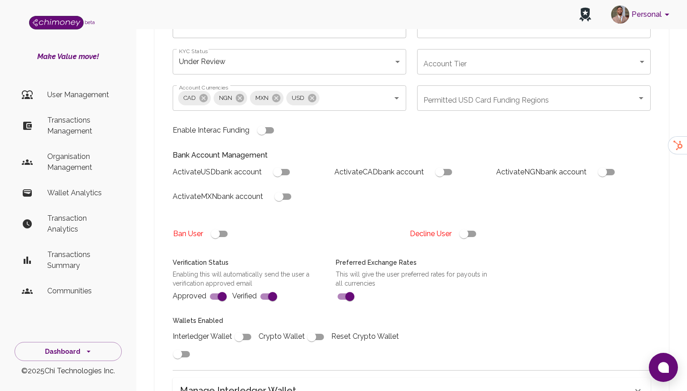
checkbox input "true"
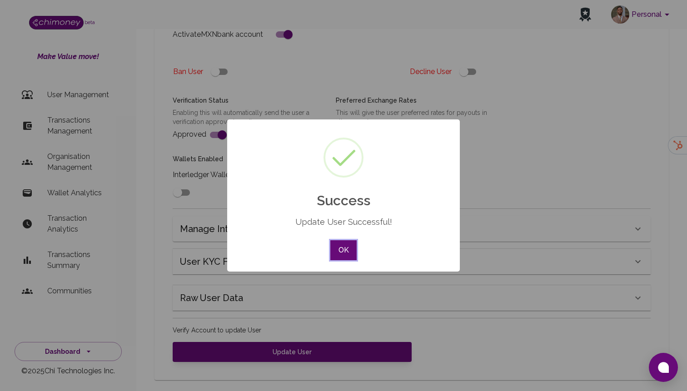
scroll to position [320, 0]
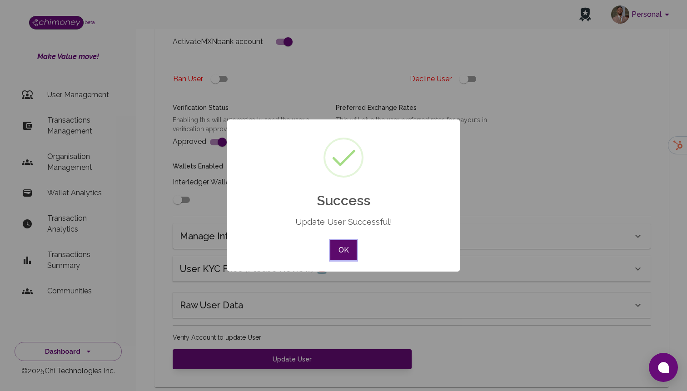
click at [346, 244] on button "OK" at bounding box center [343, 250] width 26 height 20
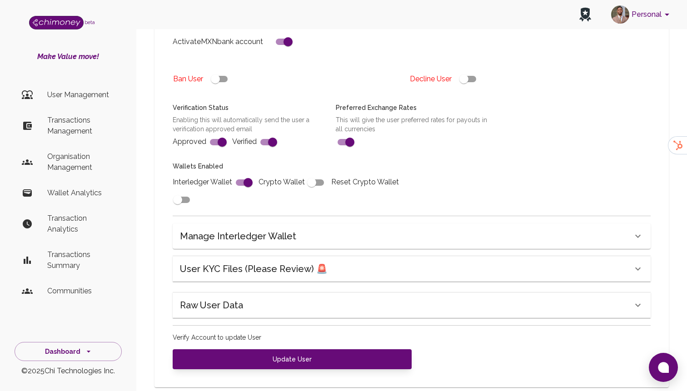
click at [228, 262] on h6 "User KYC Files (Please Review) 🚨" at bounding box center [254, 269] width 148 height 15
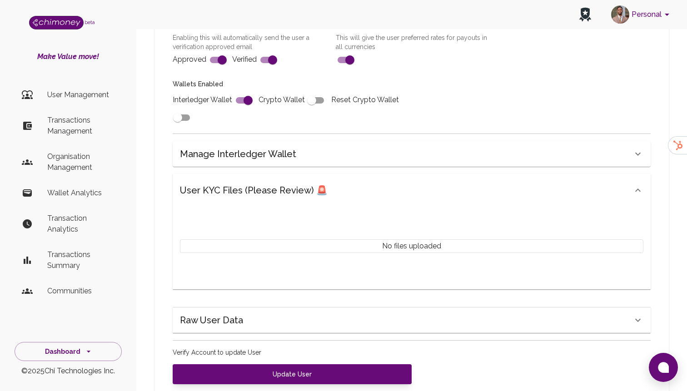
scroll to position [417, 0]
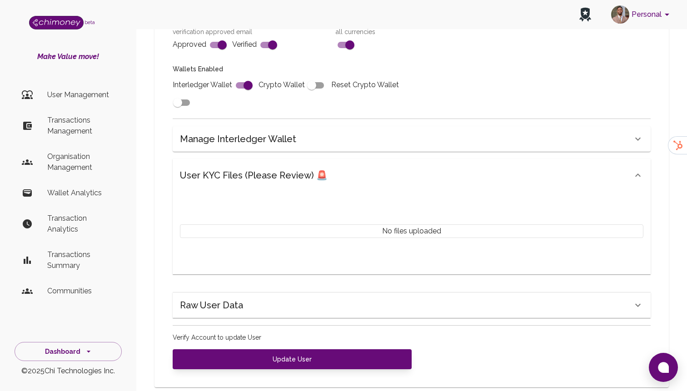
click at [228, 299] on div "Raw User Data" at bounding box center [412, 304] width 478 height 25
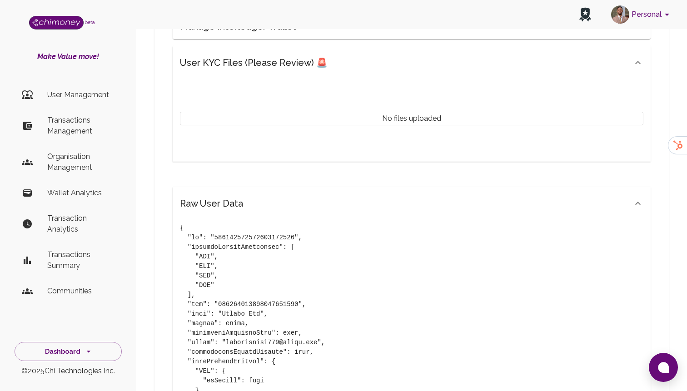
scroll to position [532, 0]
click at [74, 91] on p "User Management" at bounding box center [80, 94] width 67 height 11
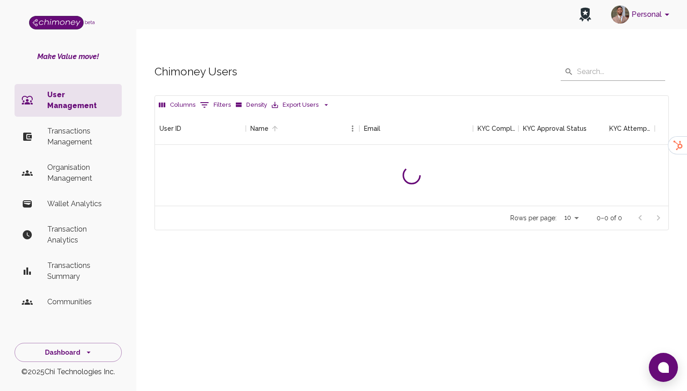
scroll to position [94, 513]
click at [208, 99] on icon "Show filters" at bounding box center [204, 104] width 11 height 11
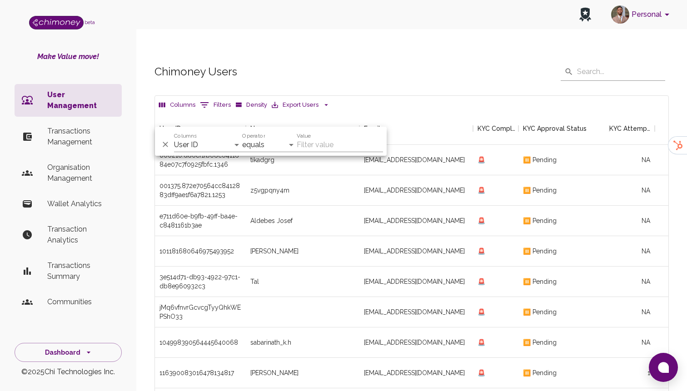
scroll to position [337, 513]
click at [217, 147] on select "User ID Name Email KYC Completed KYC Approval Status KYC Attempts Join date Upd…" at bounding box center [208, 145] width 68 height 15
select select "email"
click at [174, 138] on select "User ID Name Email KYC Completed KYC Approval Status KYC Attempts Join date Upd…" at bounding box center [208, 145] width 68 height 15
click at [316, 143] on input "Value" at bounding box center [340, 145] width 86 height 15
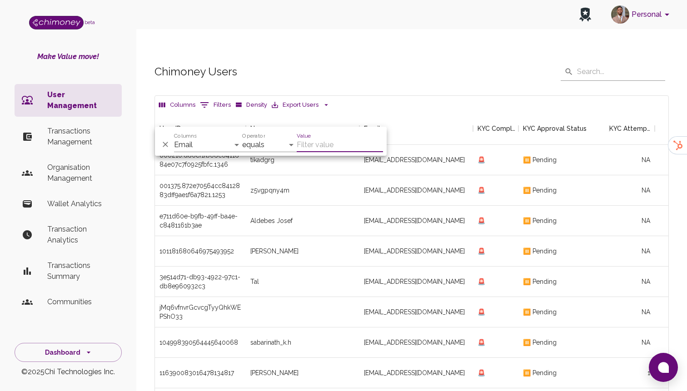
paste input "[EMAIL_ADDRESS][DOMAIN_NAME]"
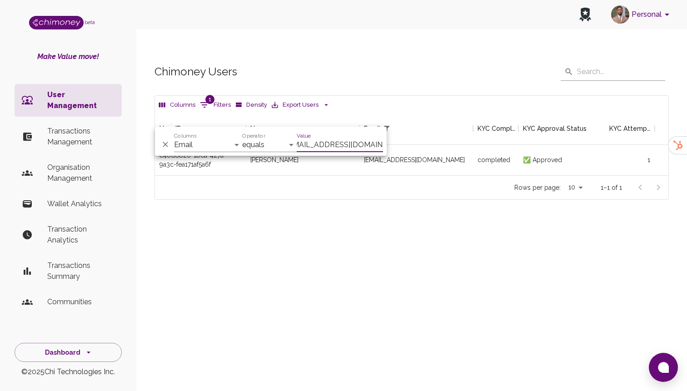
scroll to position [63, 513]
type input "[EMAIL_ADDRESS][DOMAIN_NAME]"
click at [520, 145] on div "✅ Approved" at bounding box center [563, 160] width 91 height 30
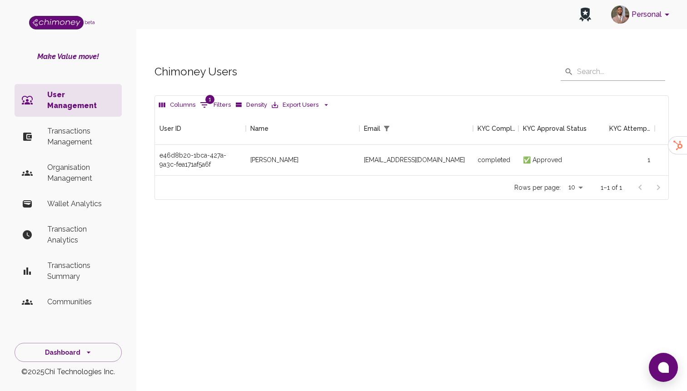
click at [218, 98] on button "1 Filters" at bounding box center [215, 105] width 35 height 15
select select "email"
select select "equals"
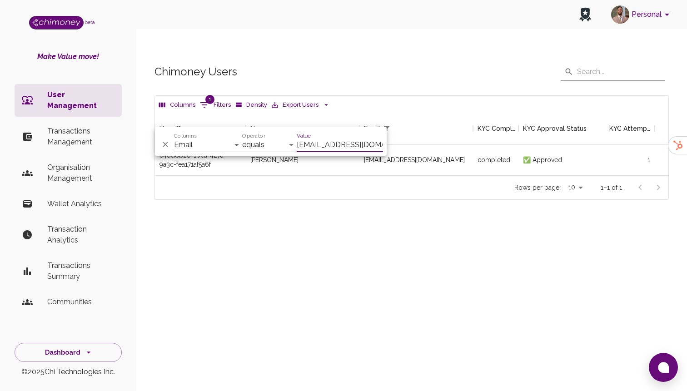
scroll to position [0, 11]
click at [330, 144] on input "[EMAIL_ADDRESS][DOMAIN_NAME]" at bounding box center [340, 145] width 86 height 15
type input "[EMAIL_ADDRESS][DOMAIN_NAME]"
click at [485, 145] on div "under_review" at bounding box center [495, 160] width 45 height 30
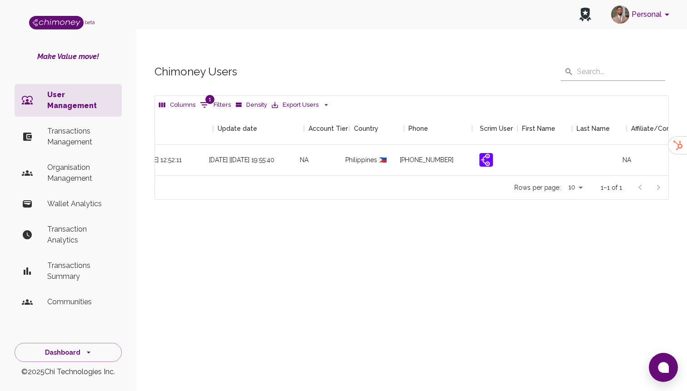
scroll to position [0, 905]
click at [222, 112] on div "Update date" at bounding box center [228, 128] width 40 height 33
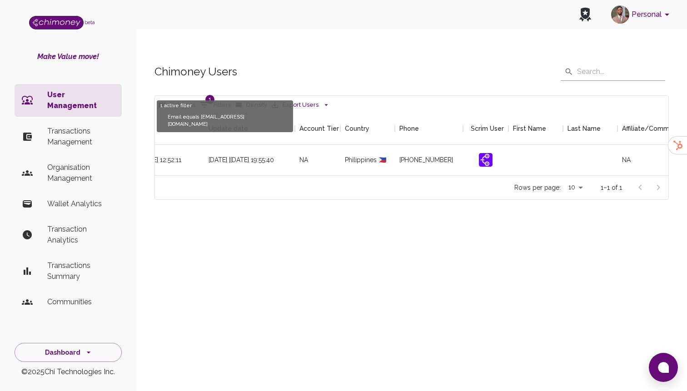
click at [216, 98] on button "1 Filters" at bounding box center [215, 105] width 35 height 15
select select "email"
select select "equals"
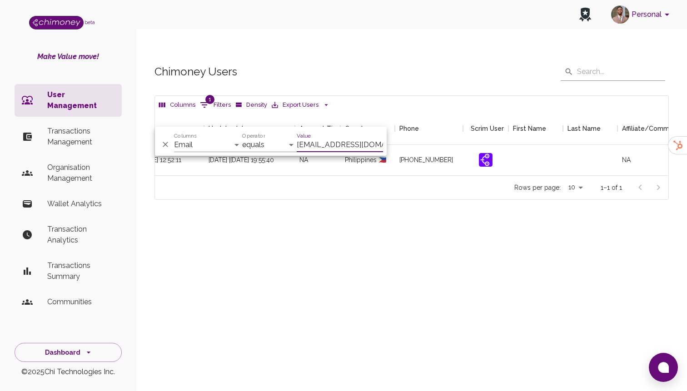
scroll to position [0, 4]
click at [326, 149] on input "[EMAIL_ADDRESS][DOMAIN_NAME]" at bounding box center [340, 145] width 86 height 15
type input "[EMAIL_ADDRESS][DOMAIN_NAME]"
click at [508, 145] on div at bounding box center [535, 160] width 54 height 30
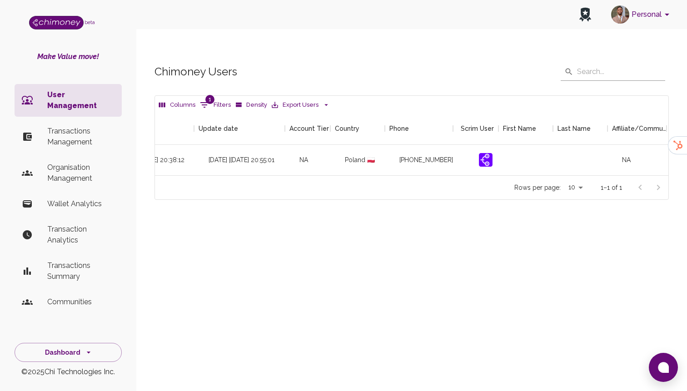
scroll to position [0, 1040]
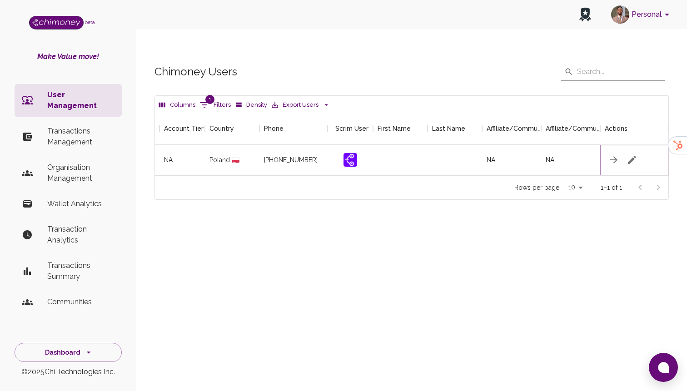
click at [628, 154] on icon "button" at bounding box center [631, 159] width 11 height 11
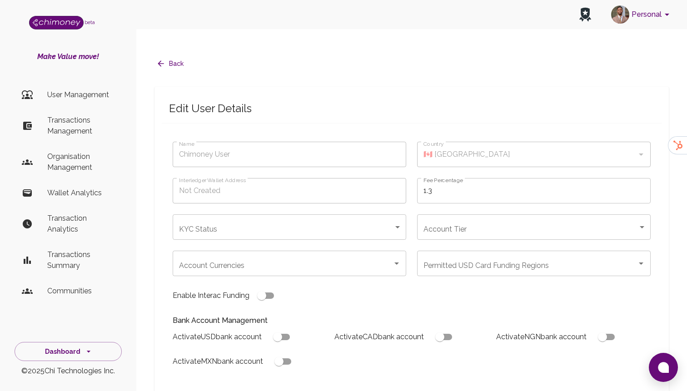
type input "[PERSON_NAME]"
type input "🇵🇱 [GEOGRAPHIC_DATA]"
type input "under_review"
checkbox input "true"
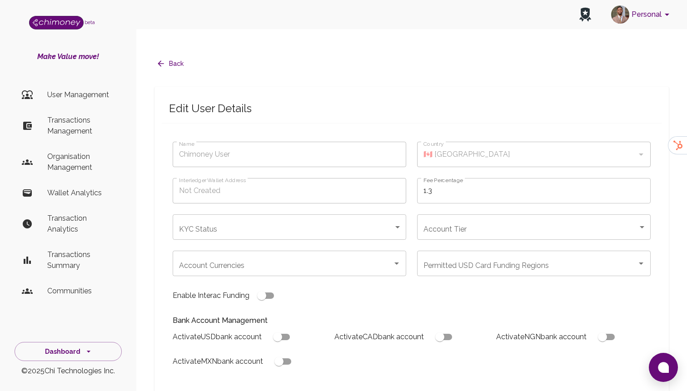
checkbox input "true"
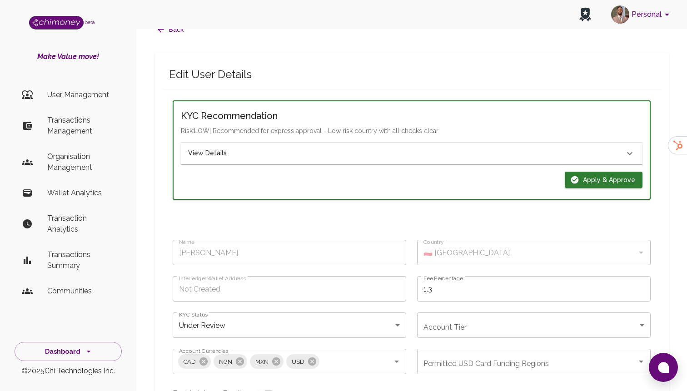
scroll to position [39, 0]
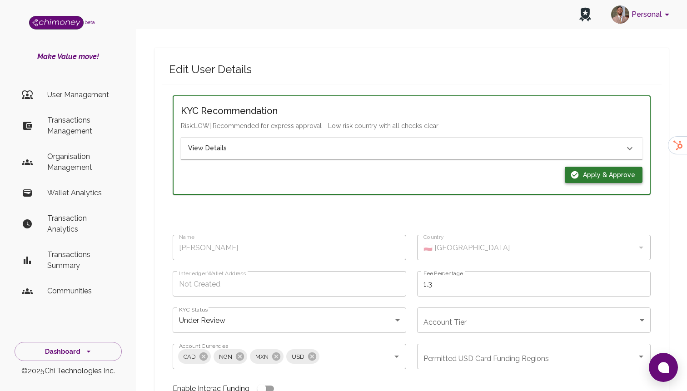
click at [585, 167] on button "Apply & Approve" at bounding box center [603, 175] width 78 height 17
type input "completed"
type input "tier-1"
checkbox input "true"
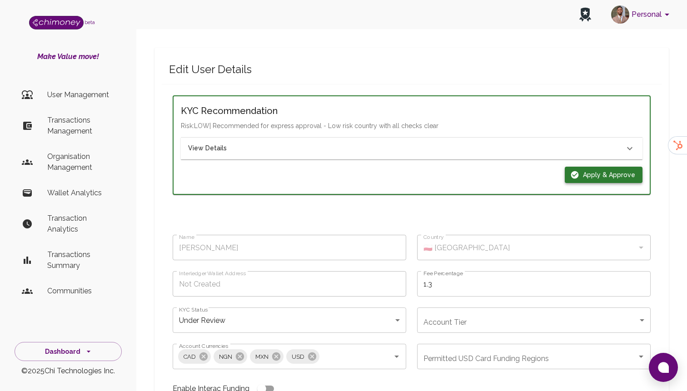
checkbox input "true"
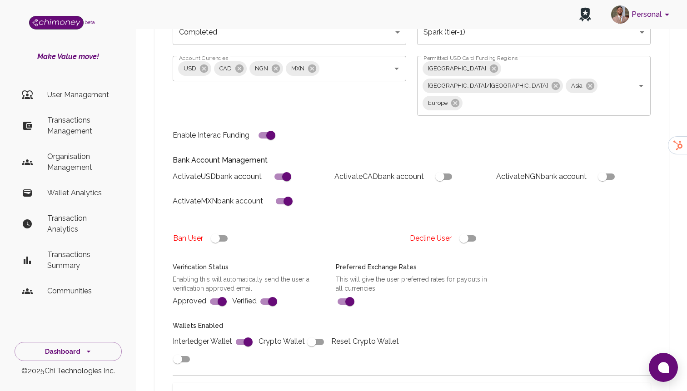
scroll to position [344, 0]
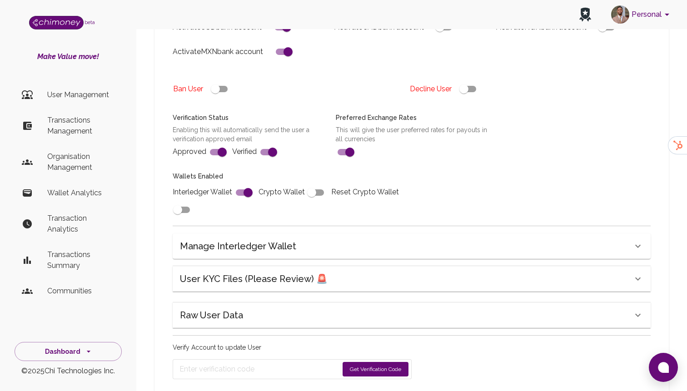
click at [381, 362] on button "Get Verification Code" at bounding box center [375, 369] width 66 height 15
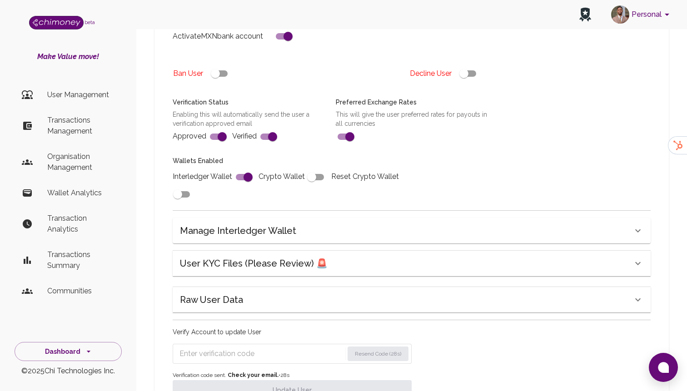
scroll to position [373, 0]
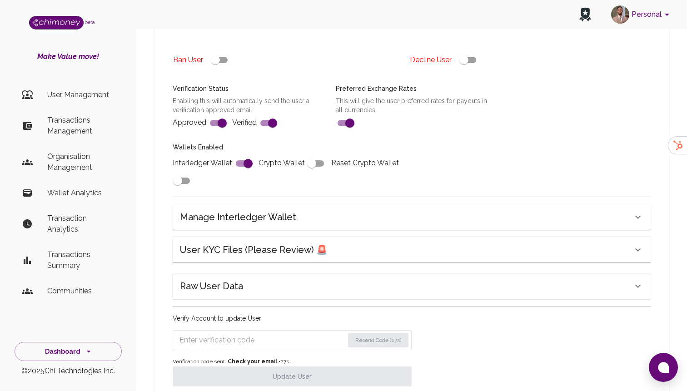
click at [262, 333] on input "Enter verification code" at bounding box center [261, 340] width 164 height 15
paste input "5628"
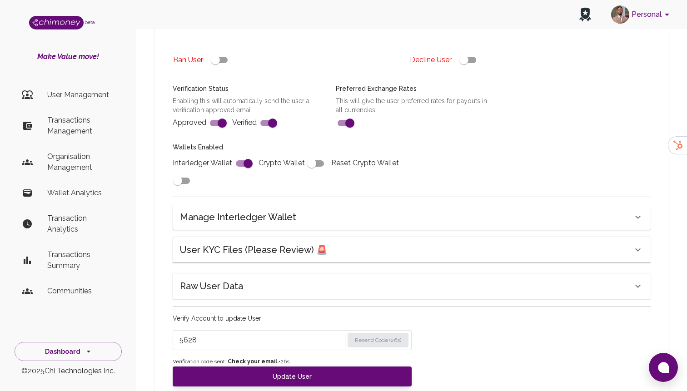
type input "5628"
click at [262, 351] on div "Name [PERSON_NAME] Name Country 🇵🇱 [GEOGRAPHIC_DATA] Country Interledger Wallet…" at bounding box center [412, 77] width 500 height 625
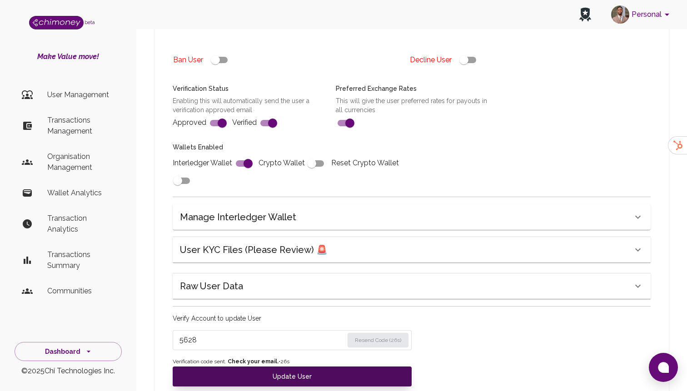
click at [265, 366] on button "Update User" at bounding box center [292, 376] width 239 height 20
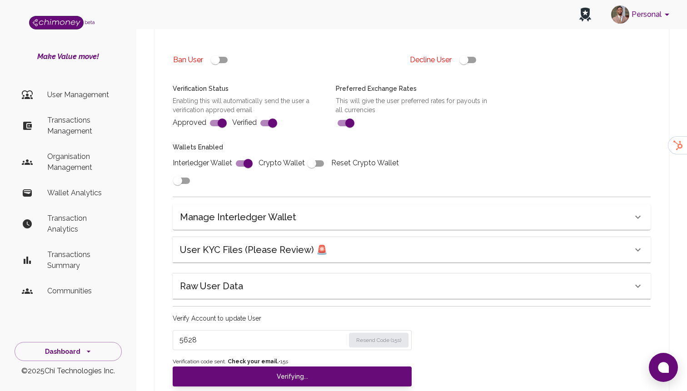
type input "under_review"
checkbox input "false"
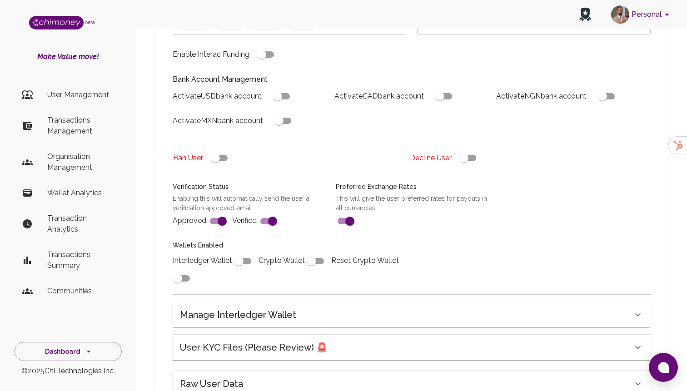
type input "completed"
type input "tier-1"
checkbox input "true"
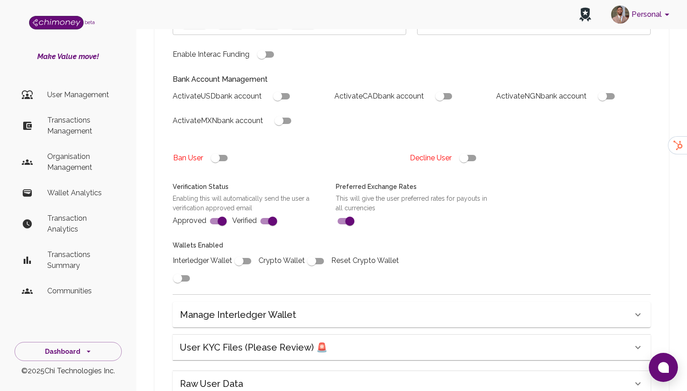
checkbox input "true"
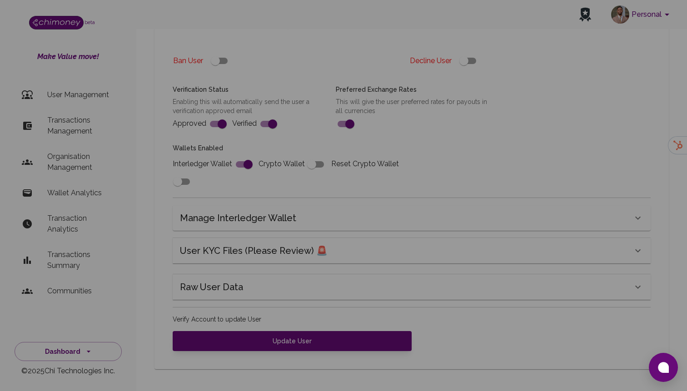
scroll to position [337, 0]
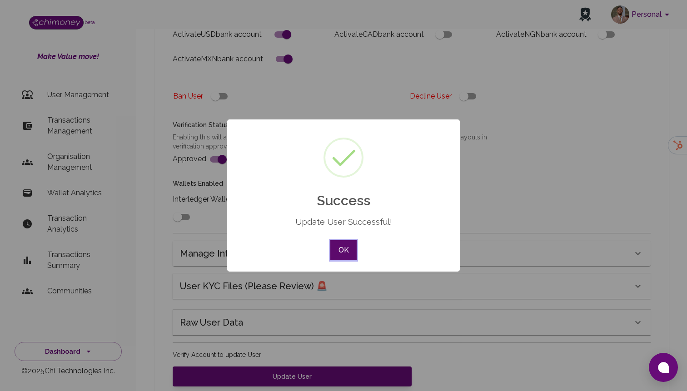
click at [332, 242] on button "OK" at bounding box center [343, 250] width 26 height 20
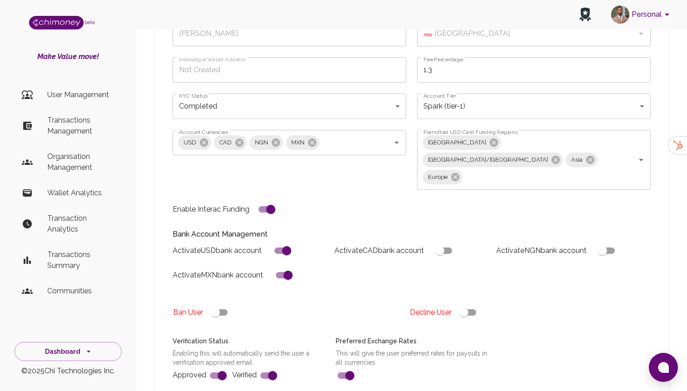
scroll to position [0, 0]
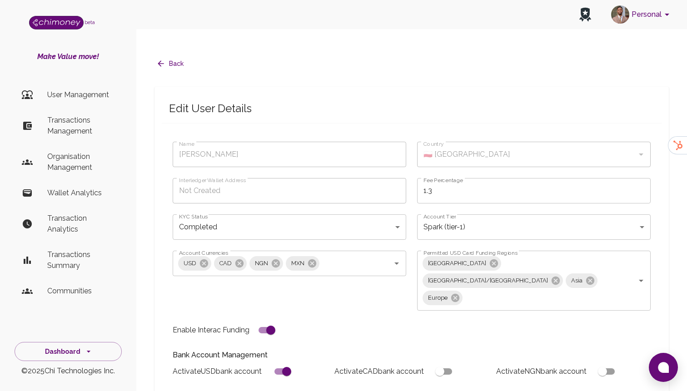
click at [89, 125] on p "Transactions Management" at bounding box center [80, 126] width 67 height 22
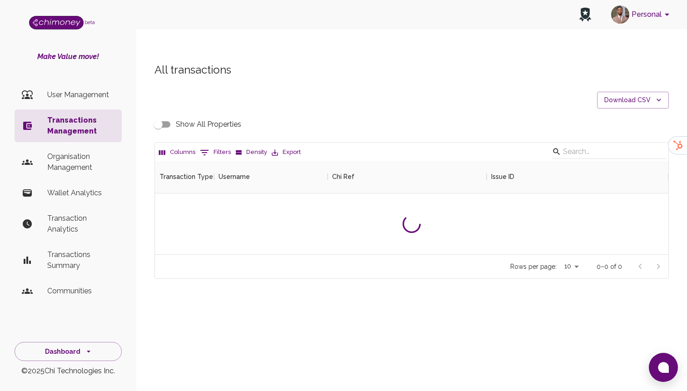
scroll to position [94, 513]
click at [97, 92] on p "User Management" at bounding box center [80, 94] width 67 height 11
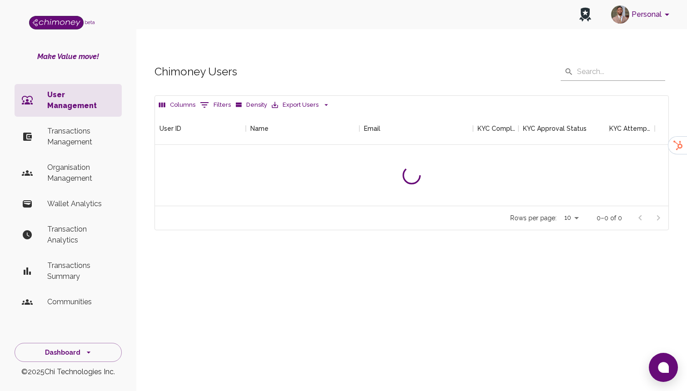
scroll to position [94, 513]
click at [208, 99] on icon "Show filters" at bounding box center [204, 104] width 11 height 11
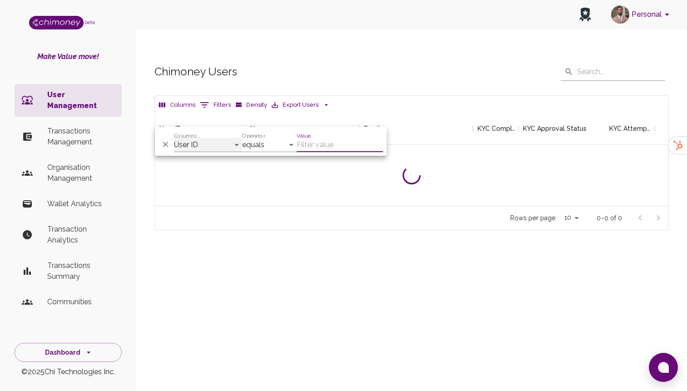
click at [206, 145] on select "User ID Name Email KYC Completed KYC Approval Status KYC Attempts Join date Upd…" at bounding box center [208, 145] width 68 height 15
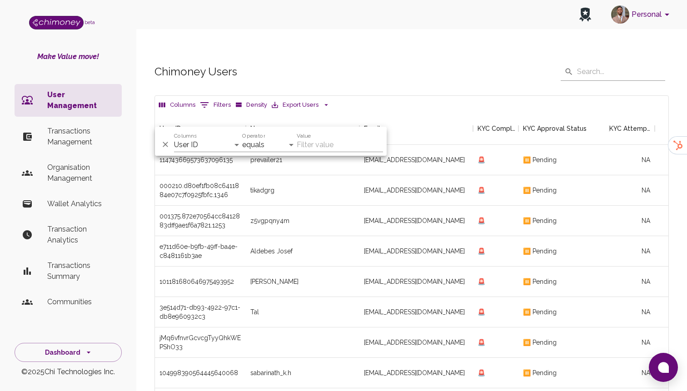
scroll to position [337, 513]
click at [198, 140] on select "User ID Name Email KYC Completed KYC Approval Status KYC Attempts Join date Upd…" at bounding box center [208, 145] width 68 height 15
select select "email"
click at [174, 138] on select "User ID Name Email KYC Completed KYC Approval Status KYC Attempts Join date Upd…" at bounding box center [208, 145] width 68 height 15
click at [321, 144] on input "Value" at bounding box center [340, 145] width 86 height 15
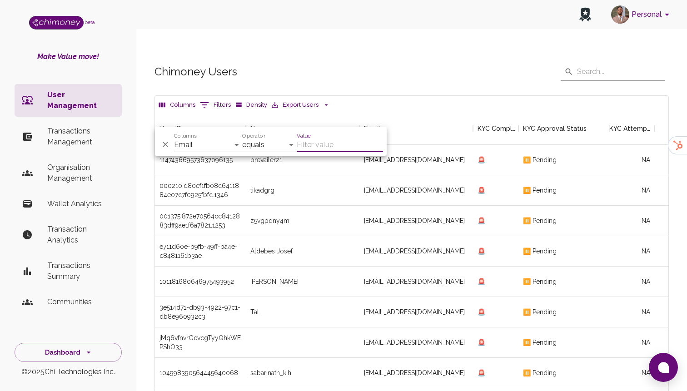
paste input "[EMAIL_ADDRESS][DOMAIN_NAME]"
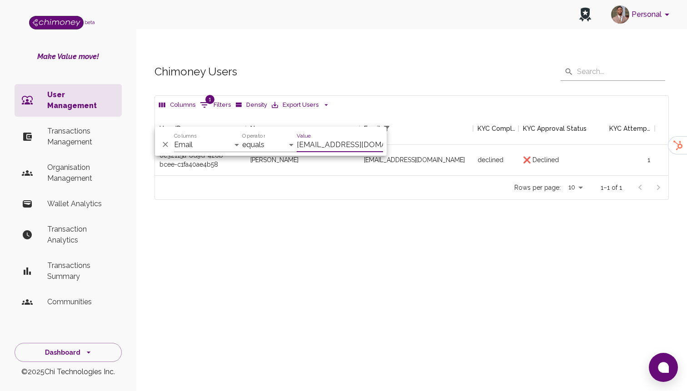
scroll to position [63, 513]
type input "[EMAIL_ADDRESS][DOMAIN_NAME]"
click at [509, 145] on div "declined" at bounding box center [495, 160] width 45 height 30
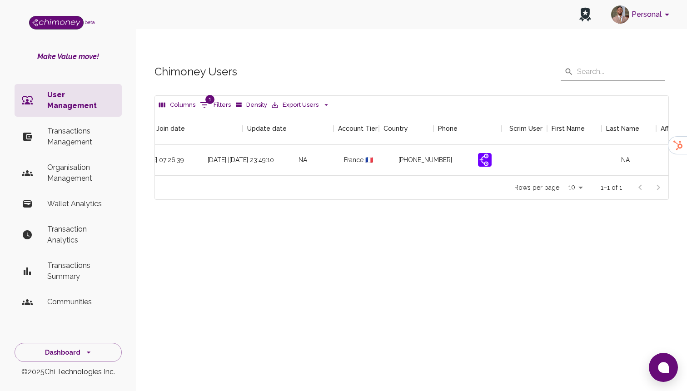
scroll to position [0, 1040]
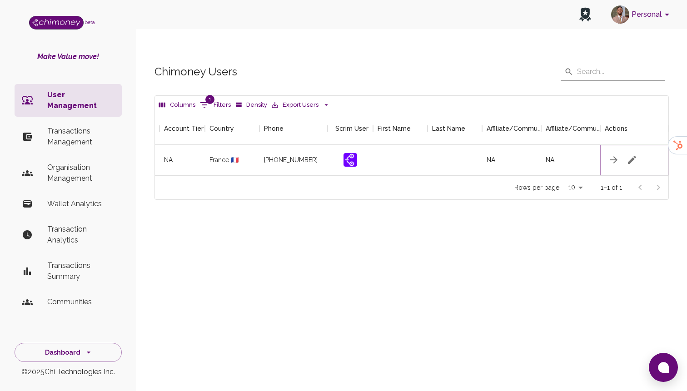
click at [635, 154] on icon "button" at bounding box center [631, 159] width 11 height 11
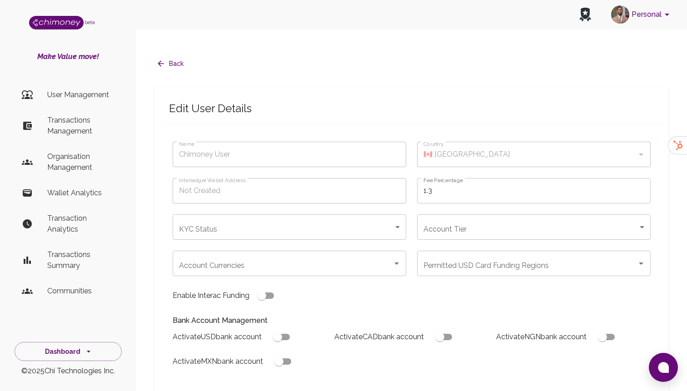
type input "[PERSON_NAME]"
type input "🇫🇷 [GEOGRAPHIC_DATA]"
type input "declined"
checkbox input "true"
click at [260, 206] on body "Personal beta Make Value move! User Management Transactions Management Organisa…" at bounding box center [343, 339] width 687 height 678
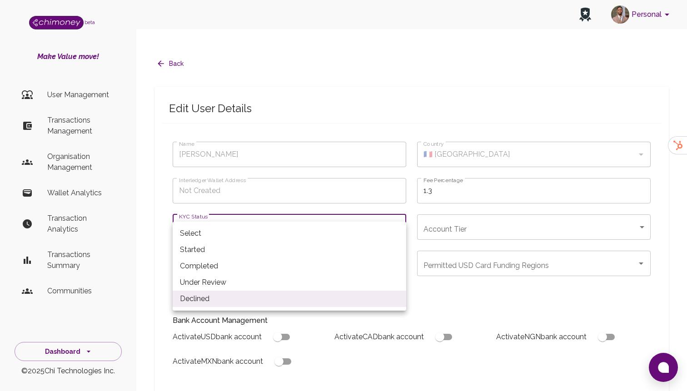
click at [216, 247] on li "Started" at bounding box center [289, 250] width 233 height 16
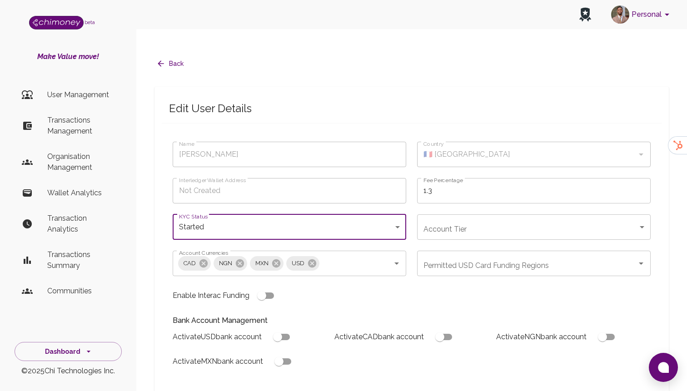
click at [354, 214] on body "Personal beta Make Value move! User Management Transactions Management Organisa…" at bounding box center [343, 339] width 687 height 678
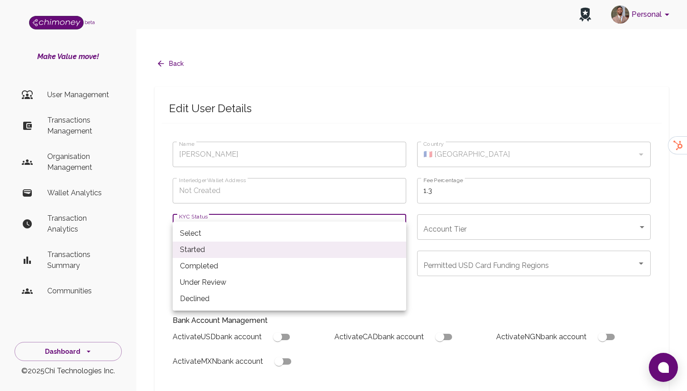
click at [266, 263] on li "Completed" at bounding box center [289, 266] width 233 height 16
type input "completed"
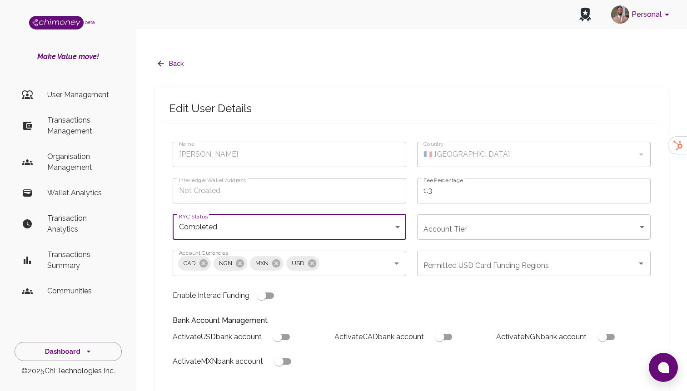
click at [163, 59] on icon "button" at bounding box center [160, 63] width 9 height 9
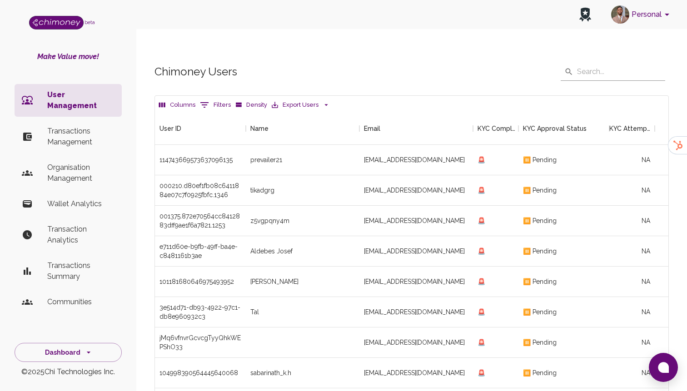
scroll to position [337, 513]
click at [215, 98] on button "0 Filters" at bounding box center [215, 105] width 35 height 15
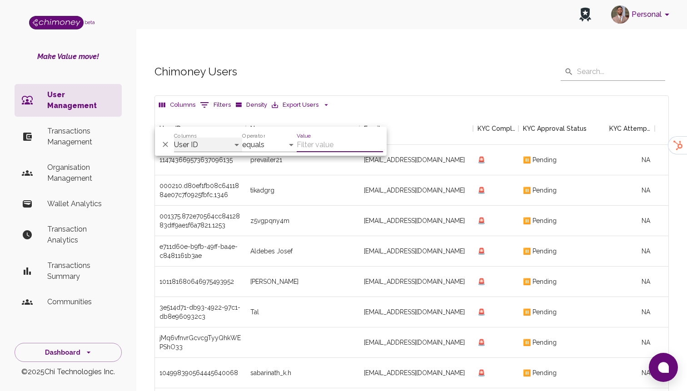
click at [185, 146] on select "User ID Name Email KYC Completed KYC Approval Status KYC Attempts Join date Upd…" at bounding box center [208, 145] width 68 height 15
select select "email"
click at [174, 138] on select "User ID Name Email KYC Completed KYC Approval Status KYC Attempts Join date Upd…" at bounding box center [208, 145] width 68 height 15
click at [313, 140] on input "Value" at bounding box center [340, 145] width 86 height 15
paste input "[EMAIL_ADDRESS][DOMAIN_NAME]"
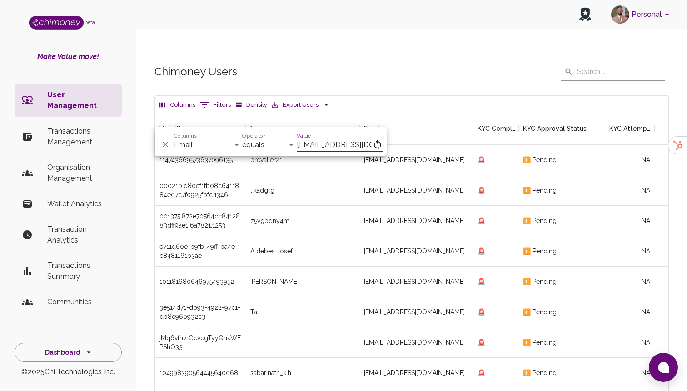
scroll to position [0, 2]
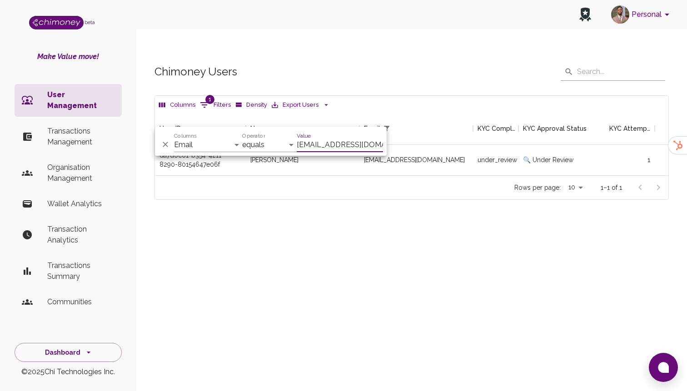
scroll to position [63, 513]
type input "[EMAIL_ADDRESS][DOMAIN_NAME]"
click at [487, 142] on div "KYC Completed" at bounding box center [484, 138] width 45 height 11
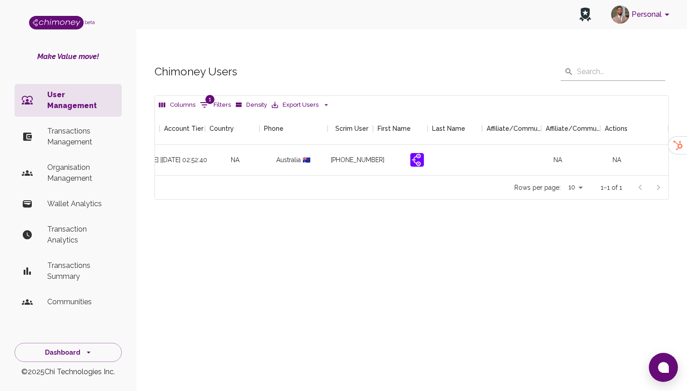
scroll to position [0, 1040]
click at [639, 151] on button "button" at bounding box center [632, 160] width 18 height 18
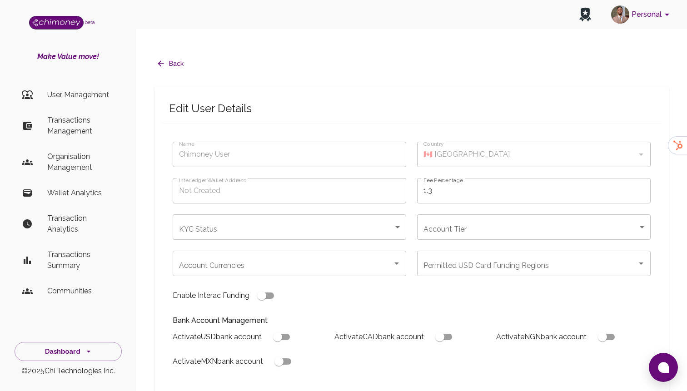
type input "[PERSON_NAME]"
type input "🇦🇺 [GEOGRAPHIC_DATA]"
type input "under_review"
checkbox input "true"
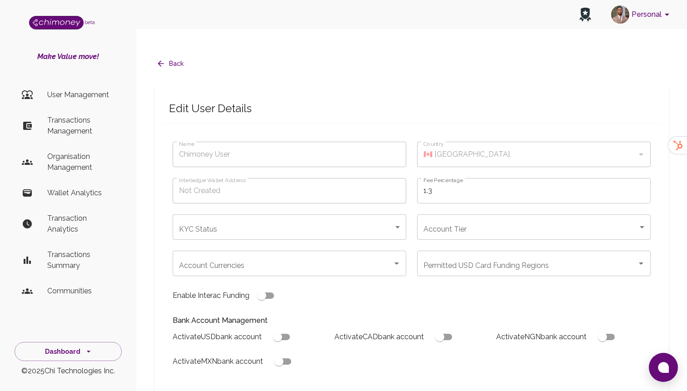
checkbox input "true"
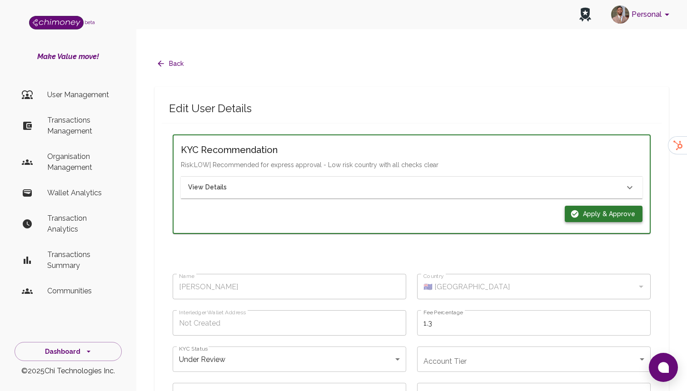
click at [579, 210] on icon "button" at bounding box center [575, 214] width 8 height 8
type input "completed"
type input "tier-1"
checkbox input "true"
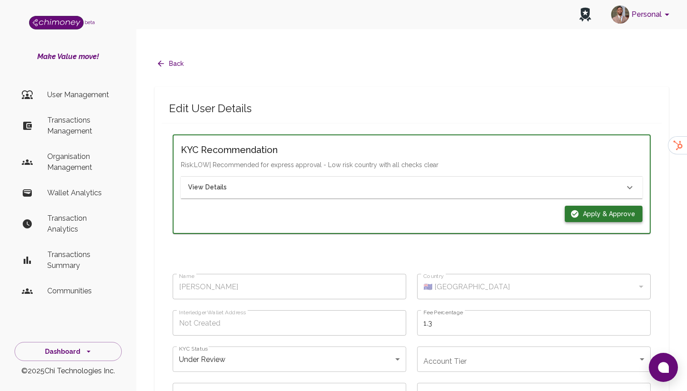
checkbox input "true"
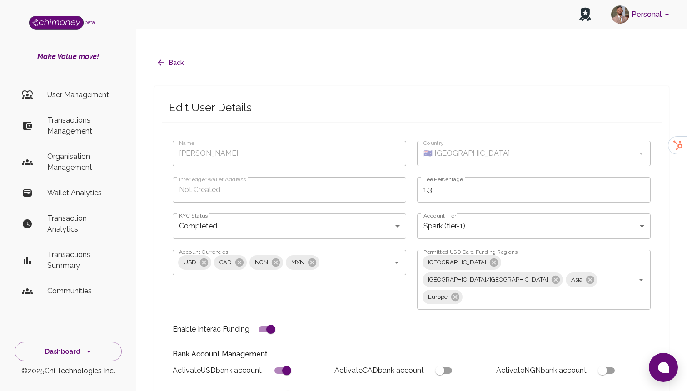
scroll to position [344, 0]
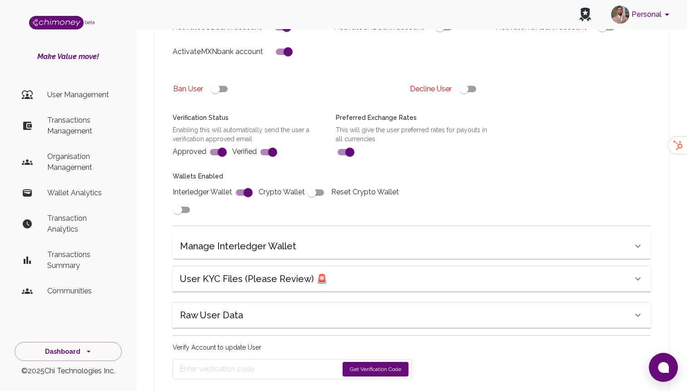
click at [379, 362] on button "Get Verification Code" at bounding box center [375, 369] width 66 height 15
click at [278, 362] on input "Enter verification code" at bounding box center [261, 369] width 165 height 15
paste input "2806"
type input "2806"
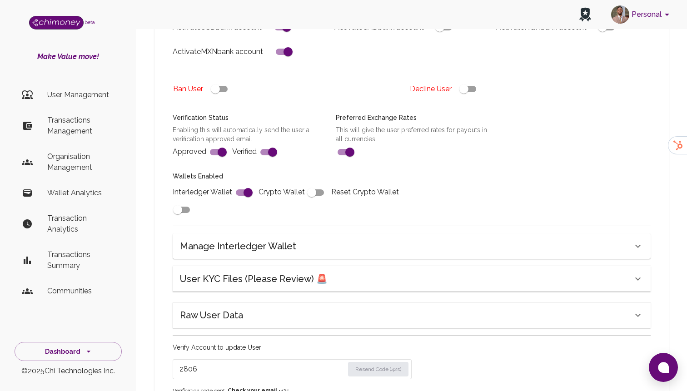
type input "under_review"
checkbox input "false"
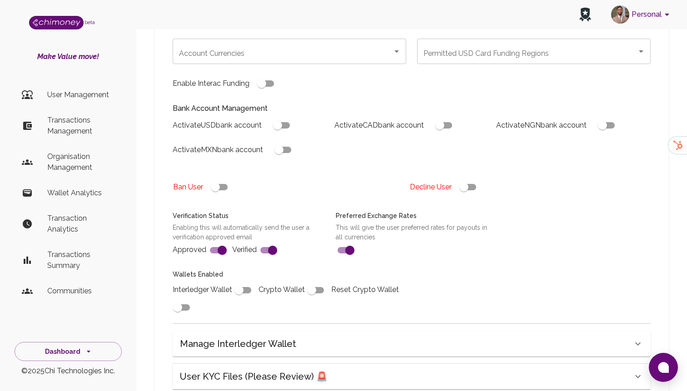
type input "completed"
type input "tier-1"
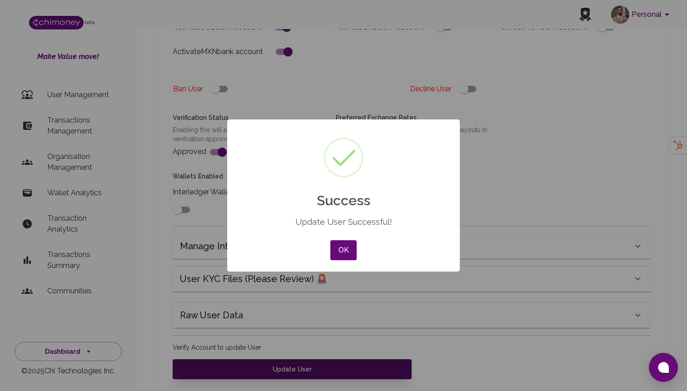
scroll to position [337, 0]
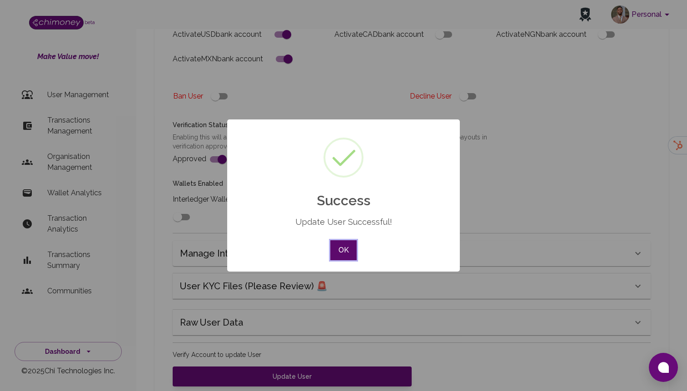
click at [343, 251] on button "OK" at bounding box center [343, 250] width 26 height 20
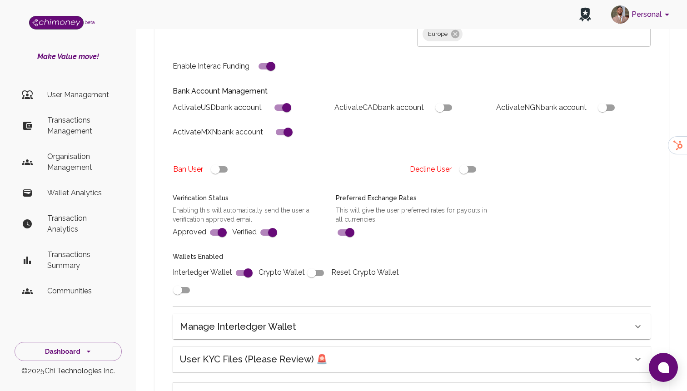
scroll to position [26, 0]
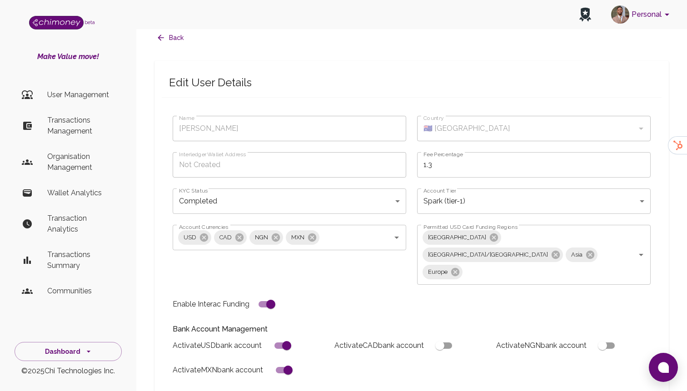
click at [92, 90] on p "User Management" at bounding box center [80, 94] width 67 height 11
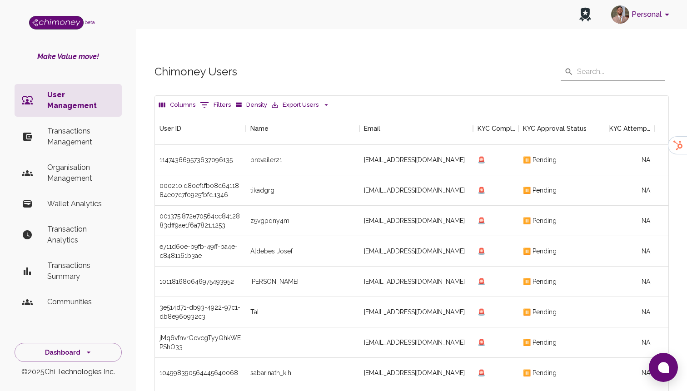
scroll to position [337, 513]
click at [211, 98] on button "0 Filters" at bounding box center [215, 105] width 35 height 15
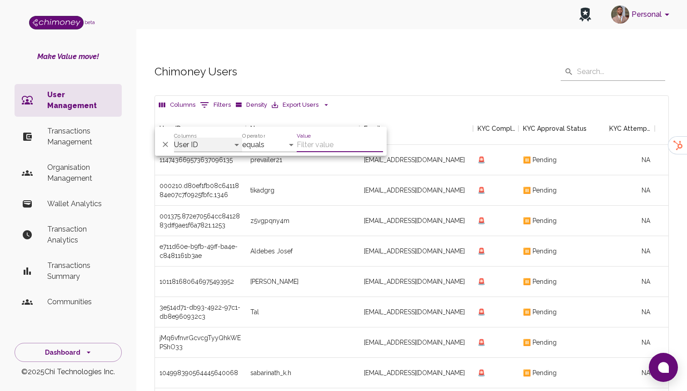
click at [212, 144] on select "User ID Name Email KYC Completed KYC Approval Status KYC Attempts Join date Upd…" at bounding box center [208, 145] width 68 height 15
click at [174, 138] on select "User ID Name Email KYC Completed KYC Approval Status KYC Attempts Join date Upd…" at bounding box center [208, 145] width 68 height 15
click at [268, 143] on select "contains equals starts with is any of" at bounding box center [269, 145] width 54 height 15
click at [311, 147] on input "Value" at bounding box center [340, 145] width 86 height 15
paste input "[EMAIL_ADDRESS][DOMAIN_NAME]"
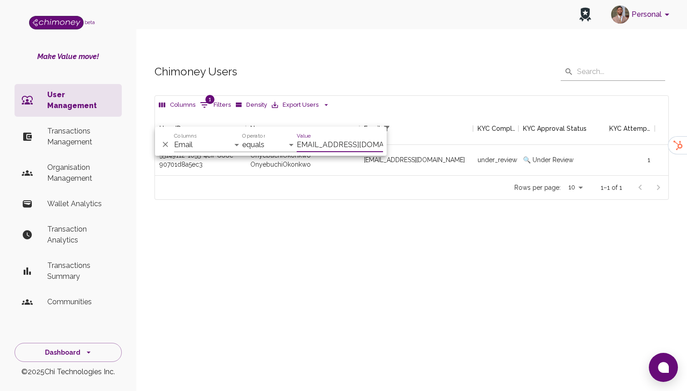
scroll to position [63, 513]
click at [430, 147] on div "[EMAIL_ADDRESS][DOMAIN_NAME]" at bounding box center [416, 160] width 114 height 30
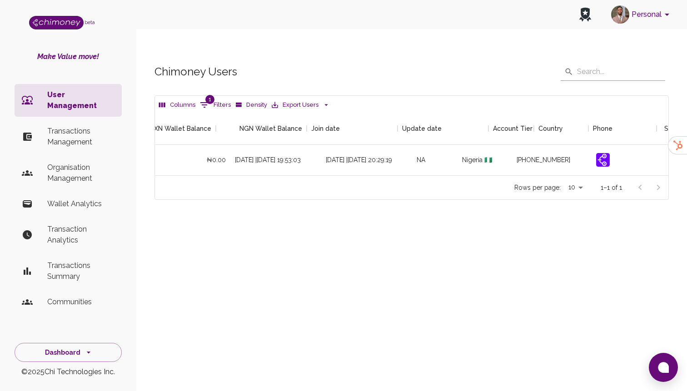
scroll to position [0, 1040]
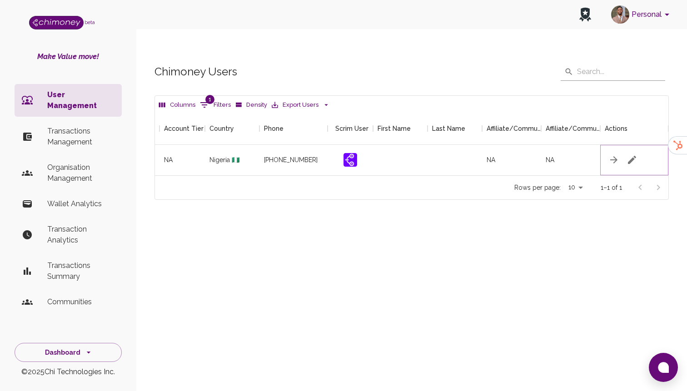
click at [624, 151] on button "button" at bounding box center [632, 160] width 18 height 18
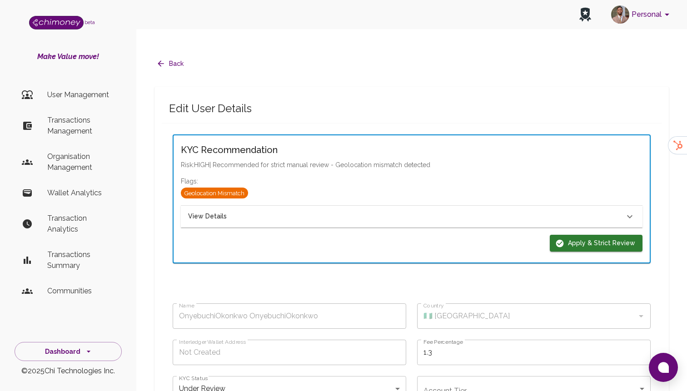
click at [490, 212] on div "View Details" at bounding box center [406, 217] width 436 height 10
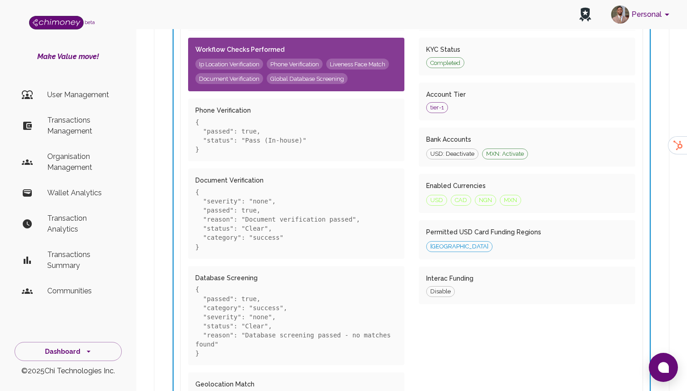
scroll to position [227, 0]
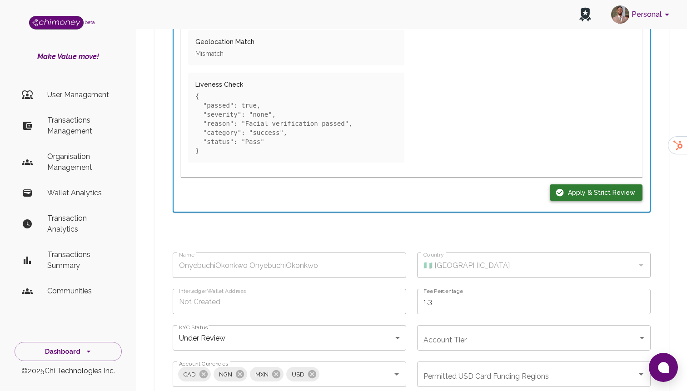
click at [591, 184] on button "Apply & Strict Review" at bounding box center [595, 192] width 93 height 17
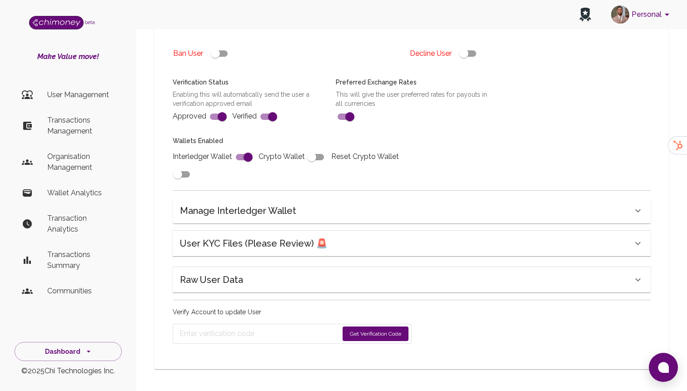
scroll to position [327, 0]
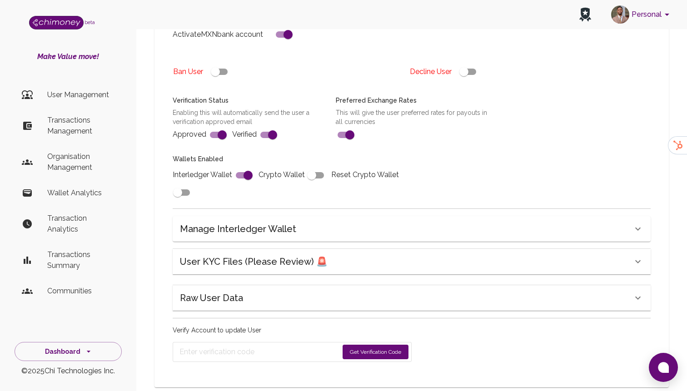
click at [375, 345] on button "Get Verification Code" at bounding box center [375, 352] width 66 height 15
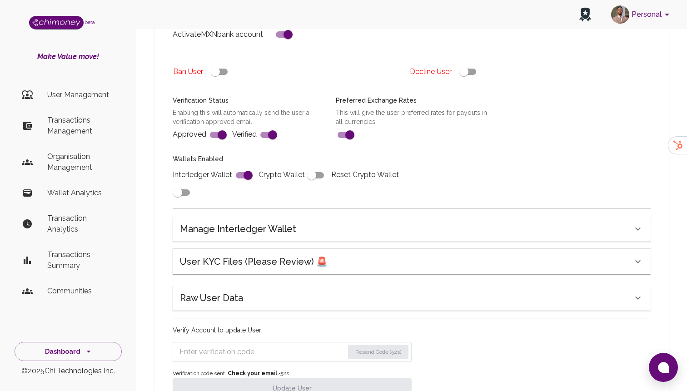
click at [257, 342] on form "Resend Code (52s)" at bounding box center [292, 352] width 239 height 20
click at [247, 345] on input "Enter verification code" at bounding box center [261, 352] width 164 height 15
paste input "9016"
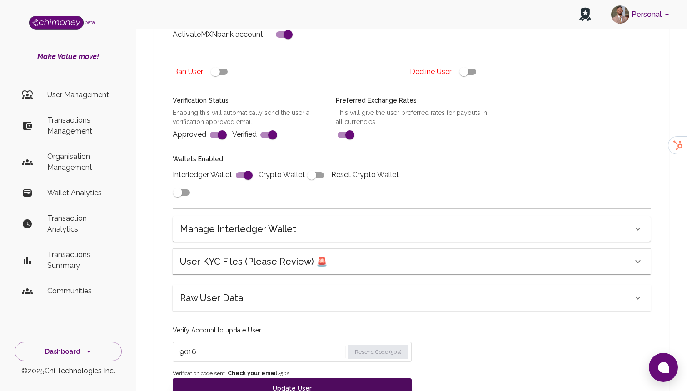
click at [263, 378] on button "Update User" at bounding box center [292, 388] width 239 height 20
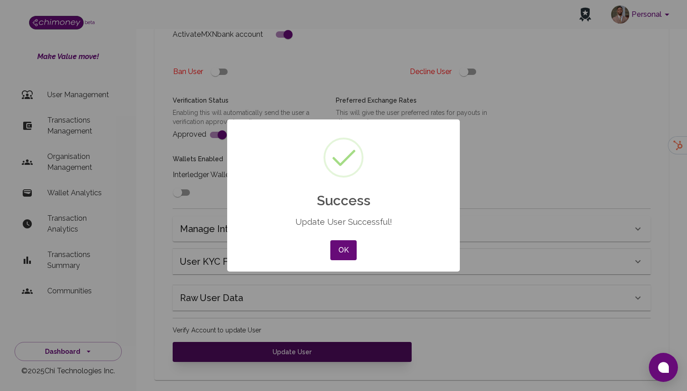
scroll to position [320, 0]
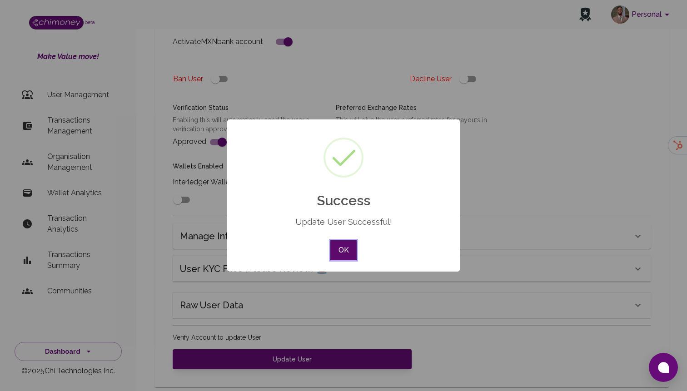
click at [339, 246] on button "OK" at bounding box center [343, 250] width 26 height 20
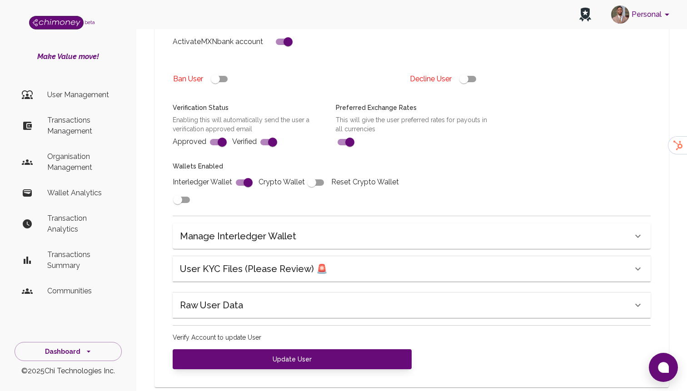
click at [98, 94] on p "User Management" at bounding box center [80, 94] width 67 height 11
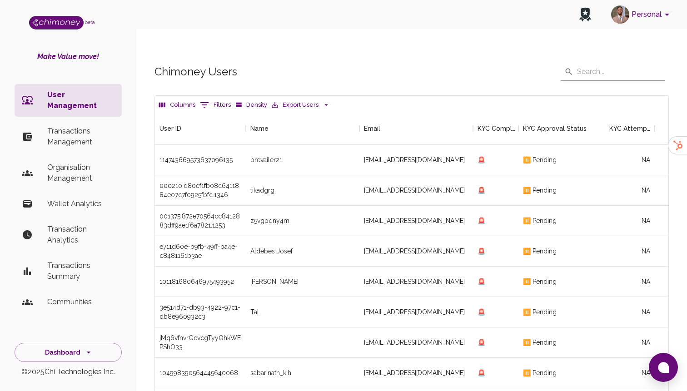
scroll to position [337, 513]
